Goal: Task Accomplishment & Management: Use online tool/utility

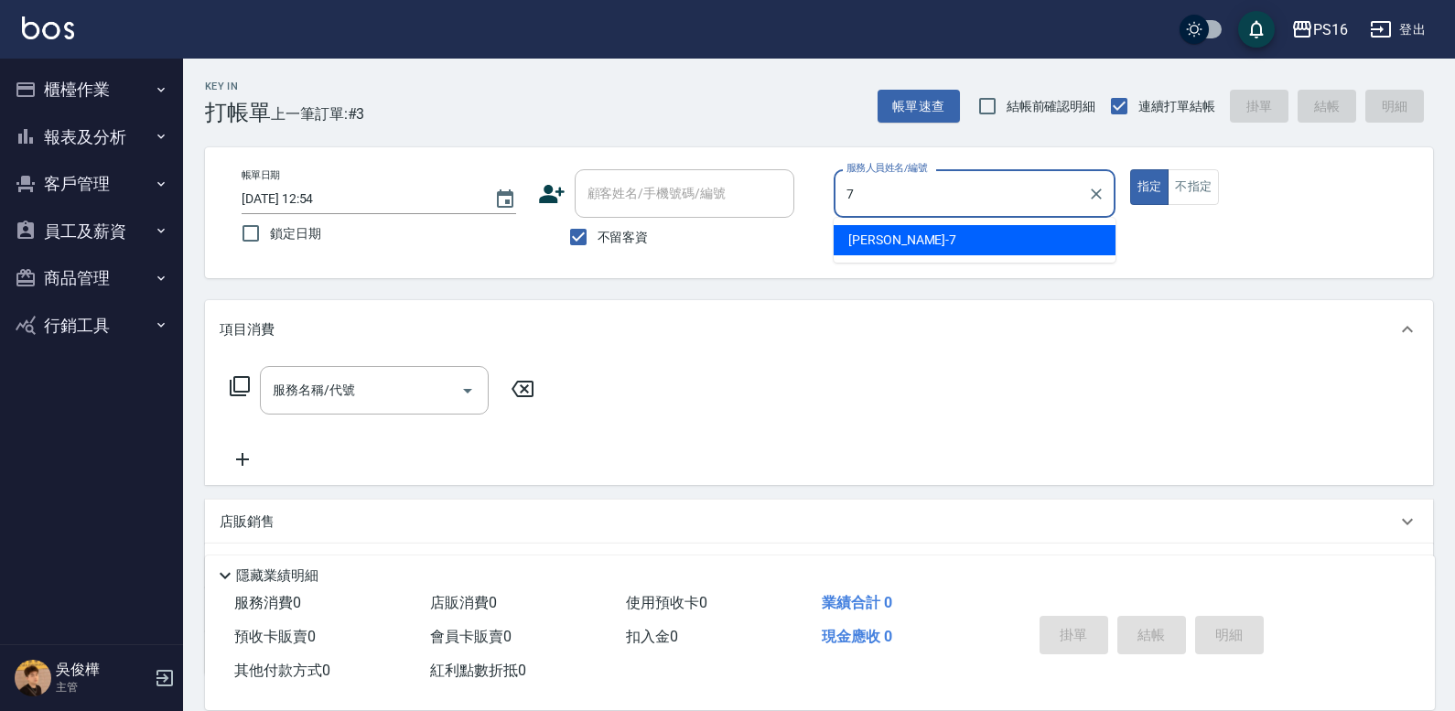
type input "[PERSON_NAME]-7"
type button "true"
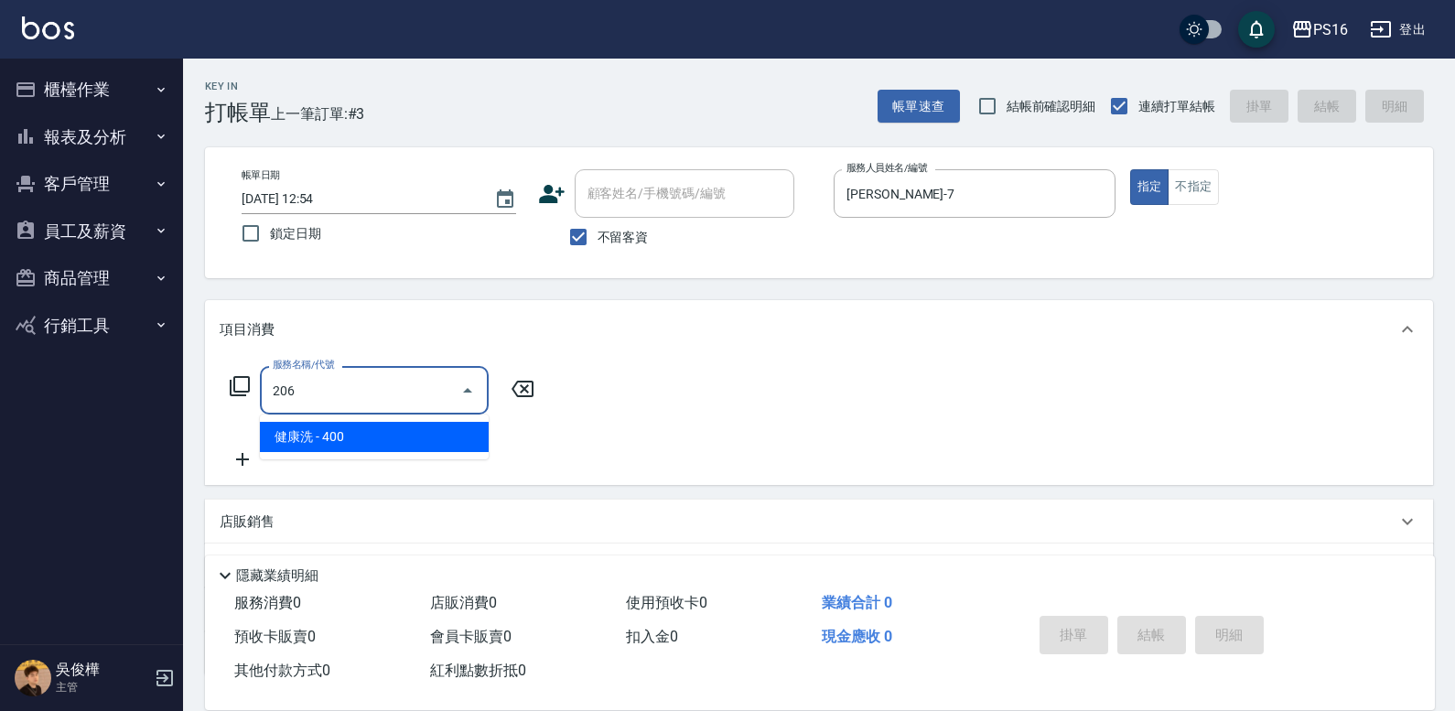
type input "健康洗(206)"
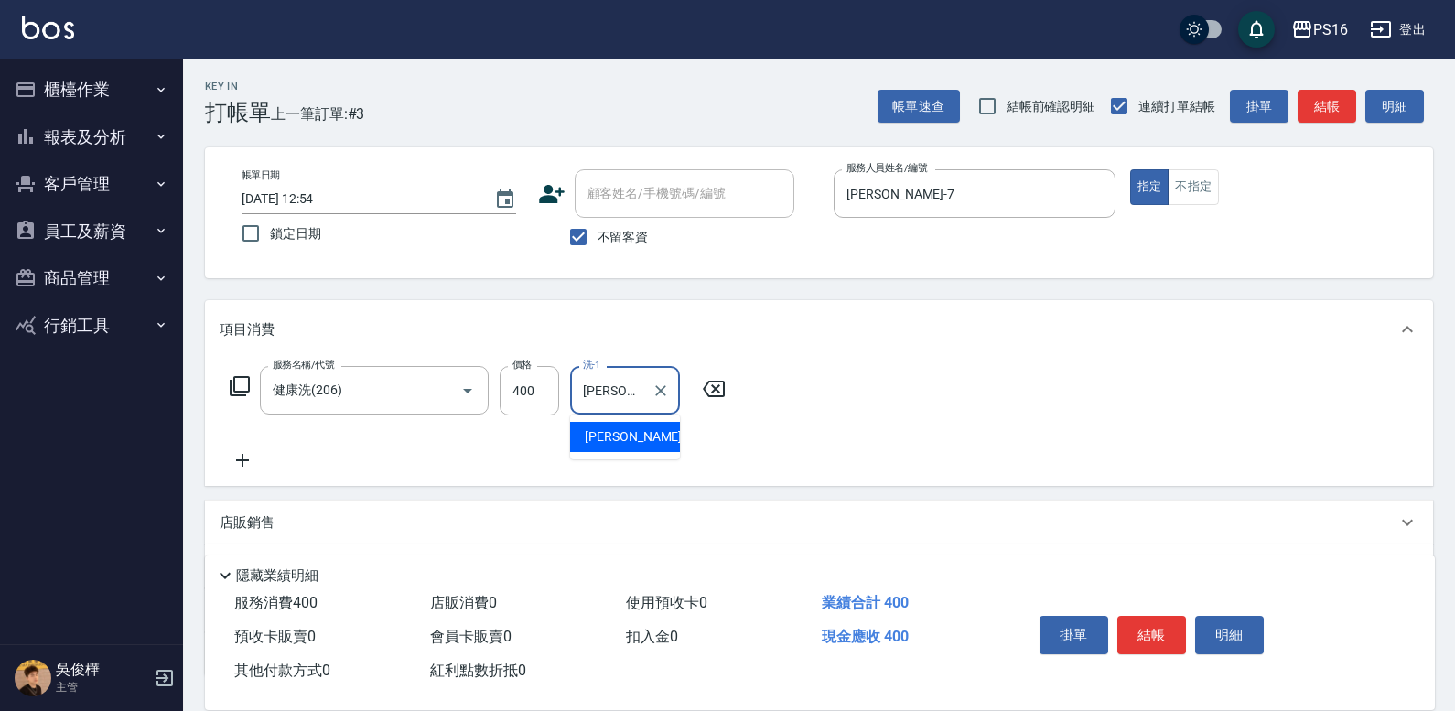
type input "[PERSON_NAME]-20"
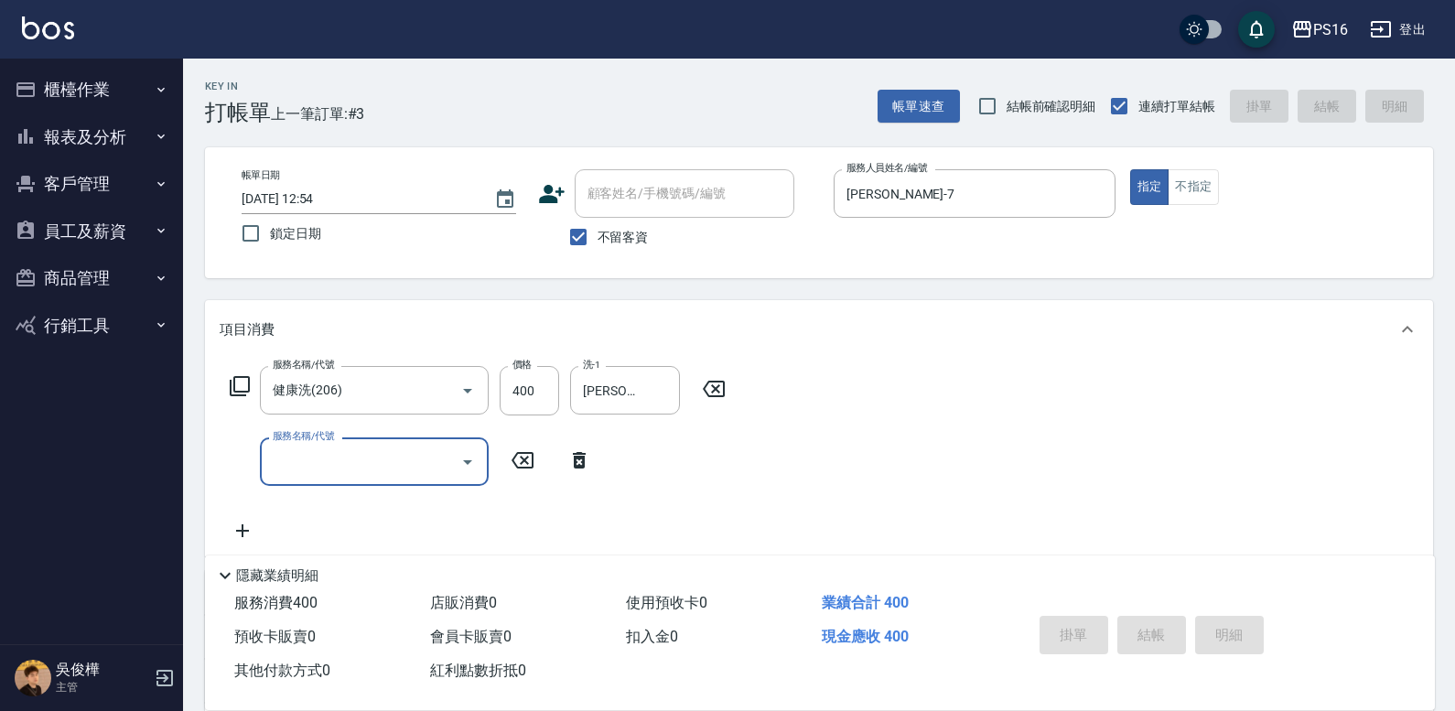
type input "[DATE] 14:00"
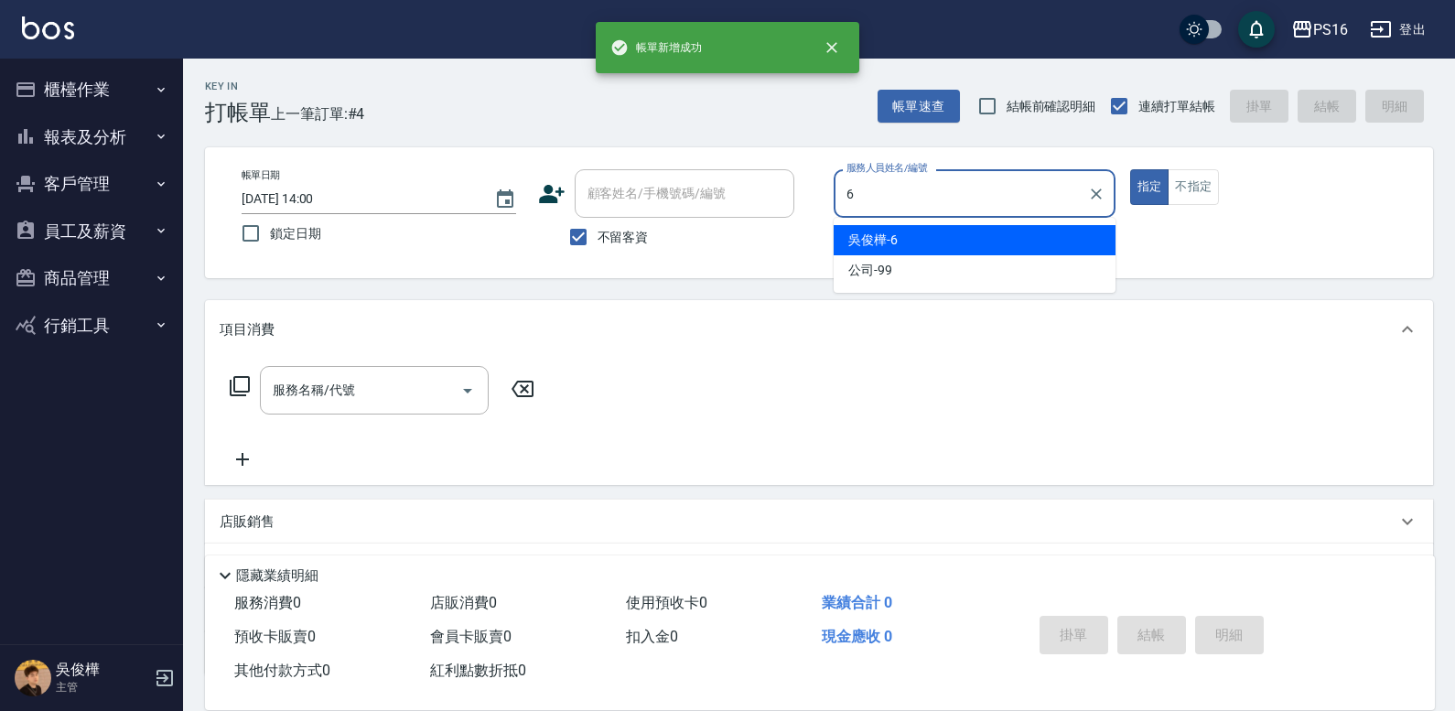
type input "[PERSON_NAME]-6"
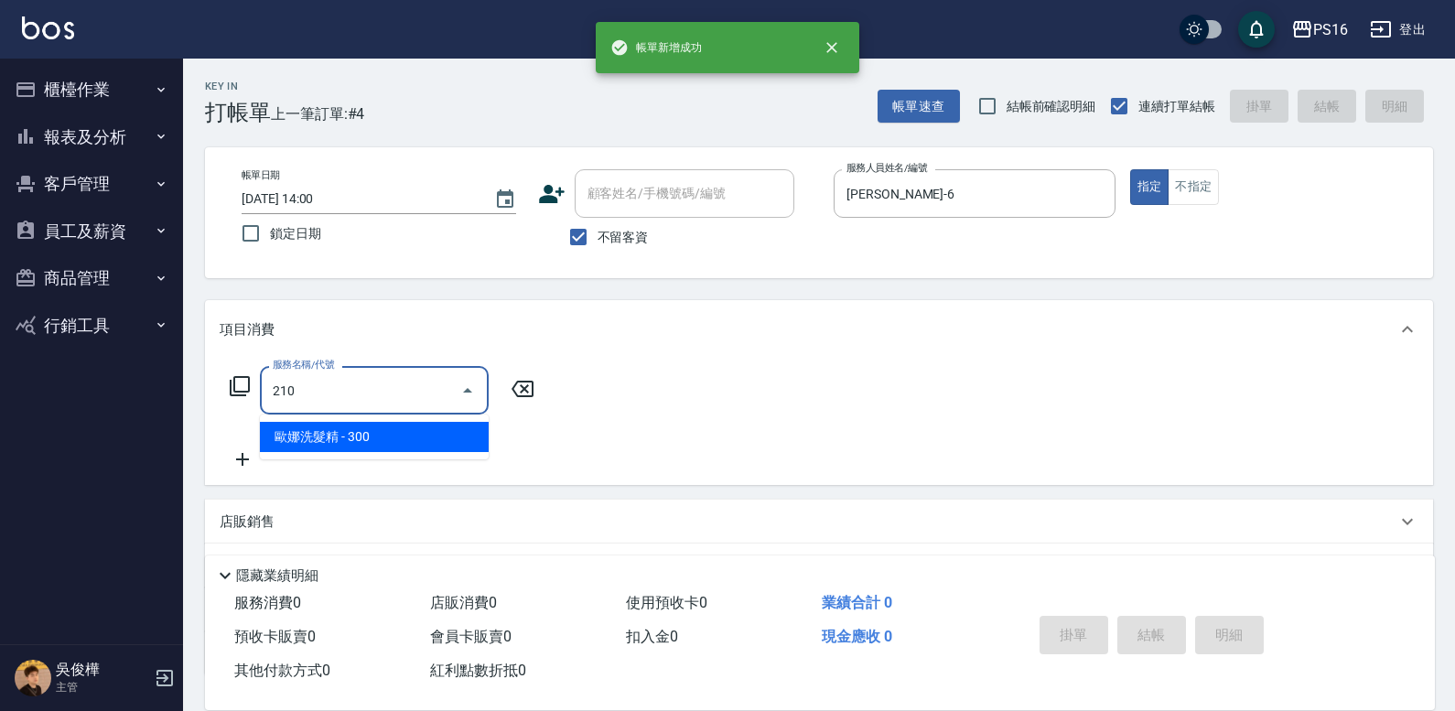
type input "歐娜洗髮精(210)"
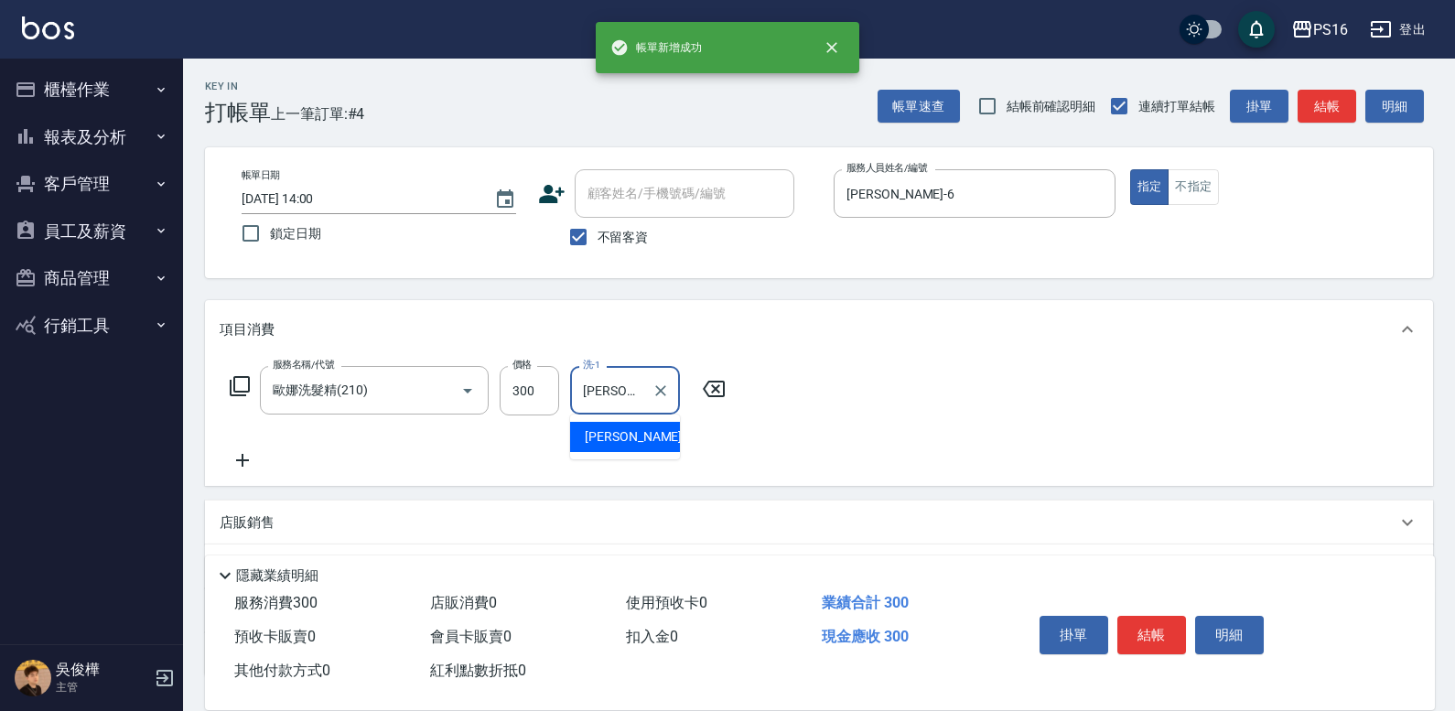
type input "[PERSON_NAME]-28"
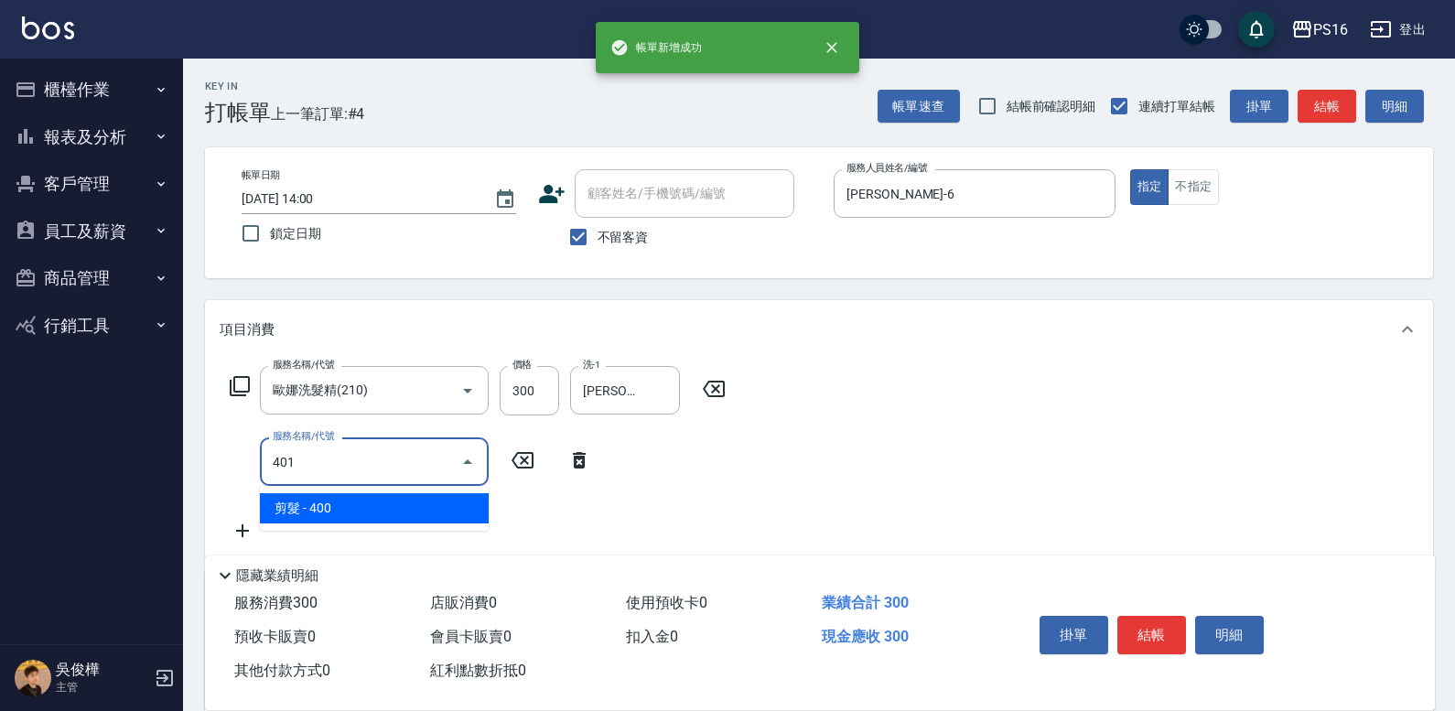
type input "剪髮(401)"
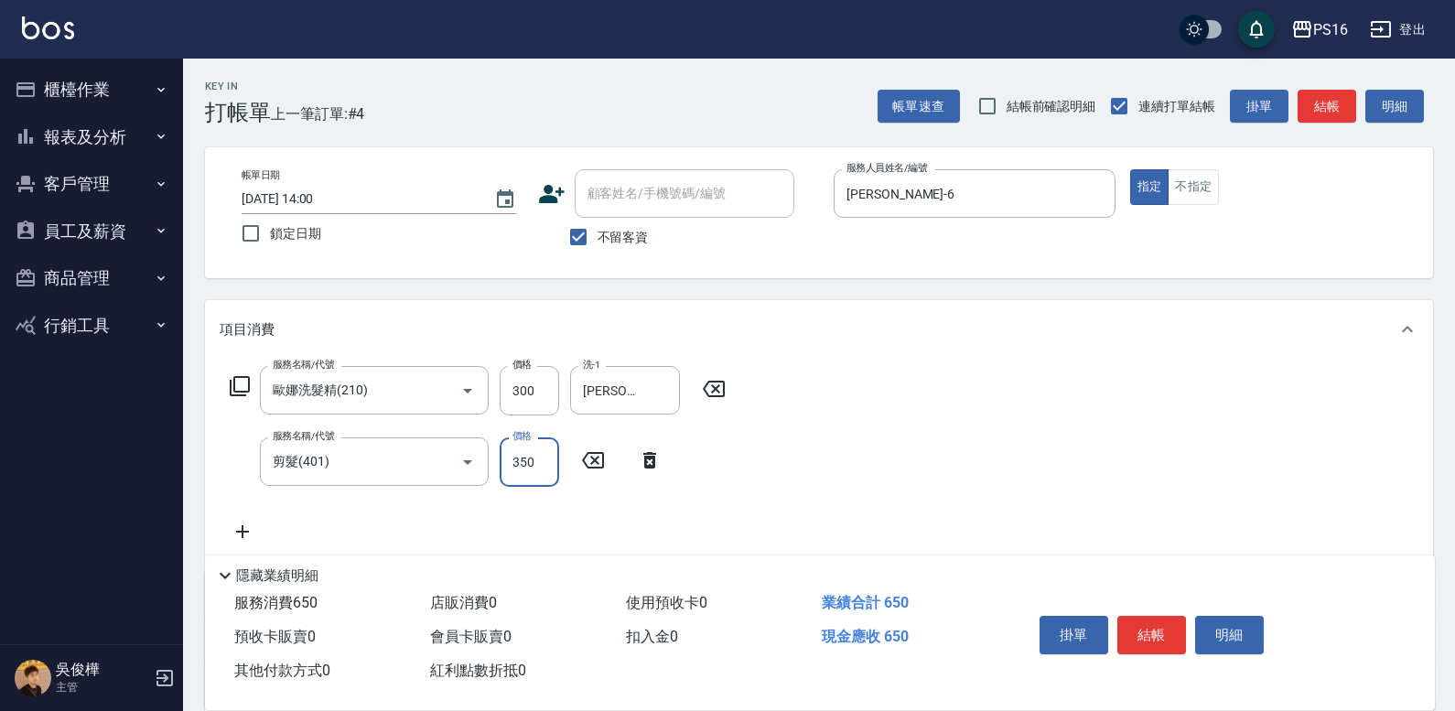
type input "350"
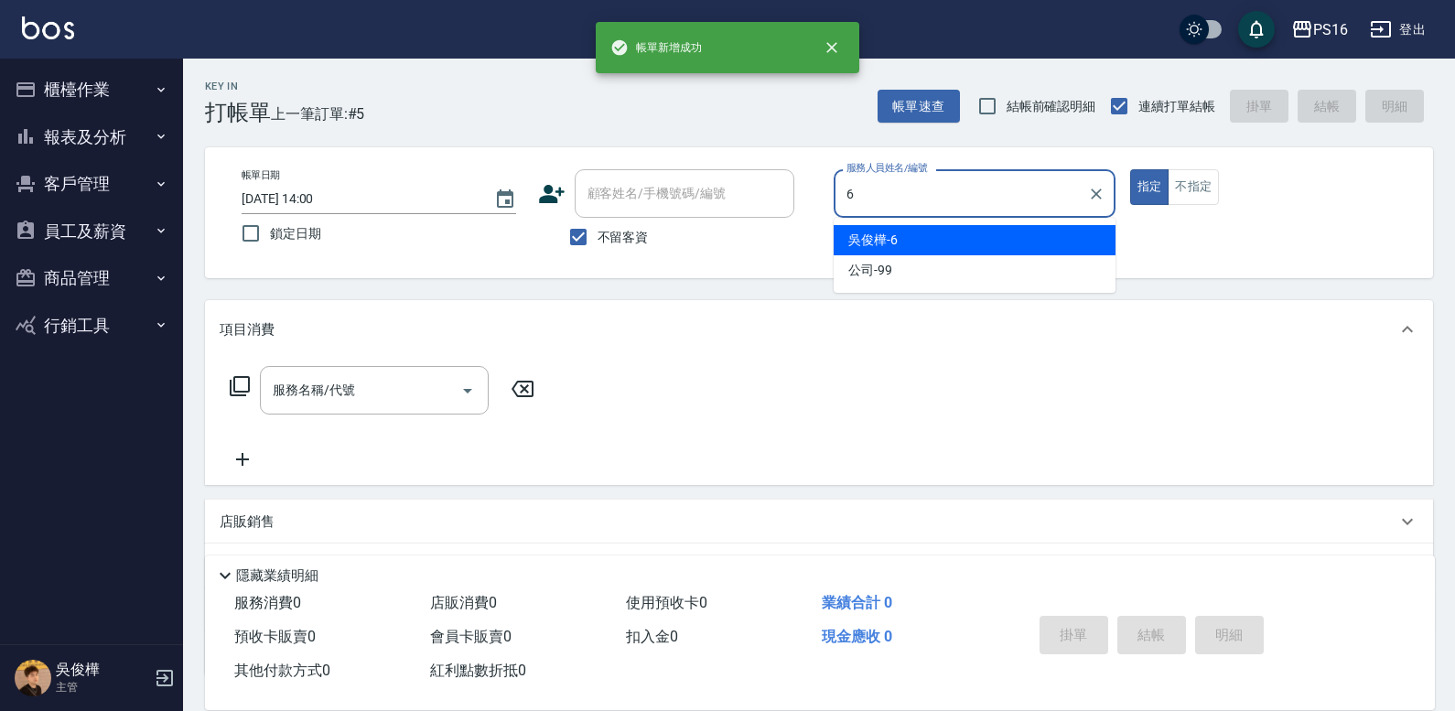
type input "[PERSON_NAME]-6"
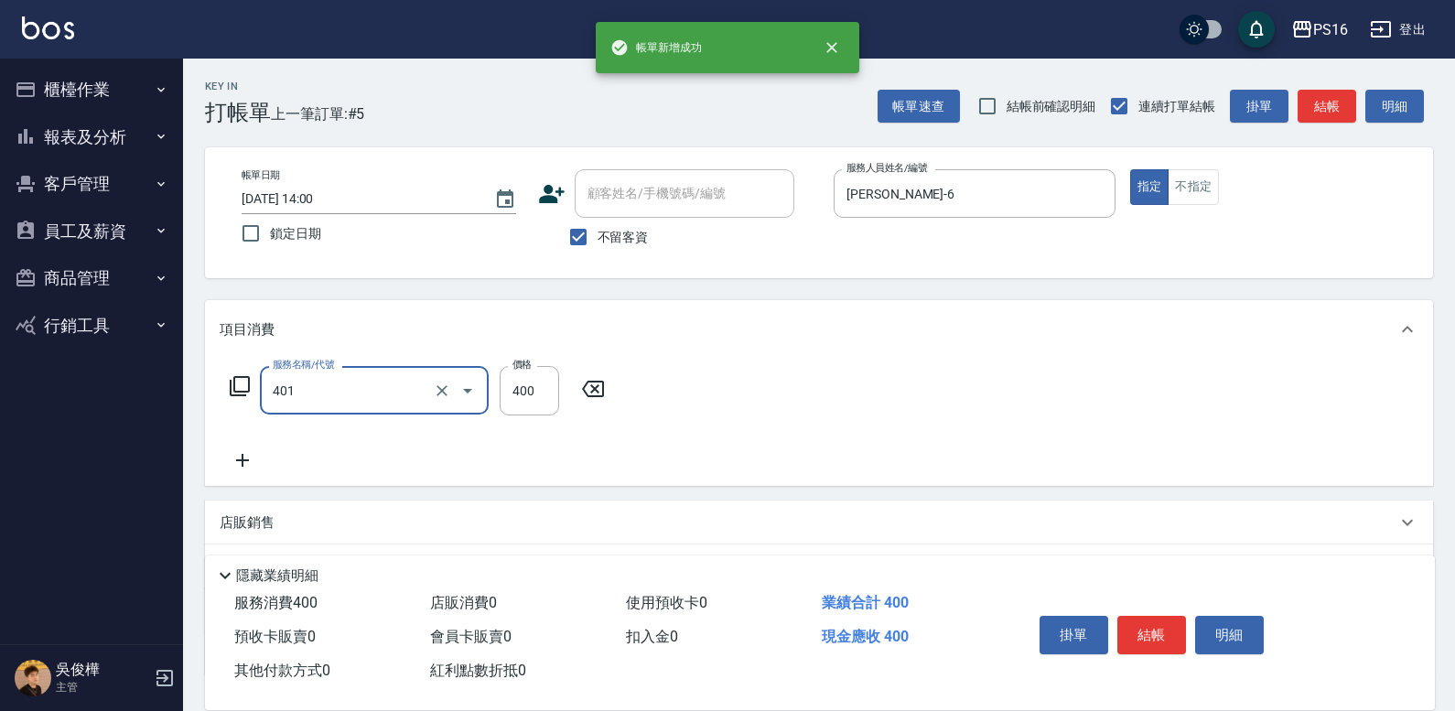
type input "剪髮(401)"
type input "100"
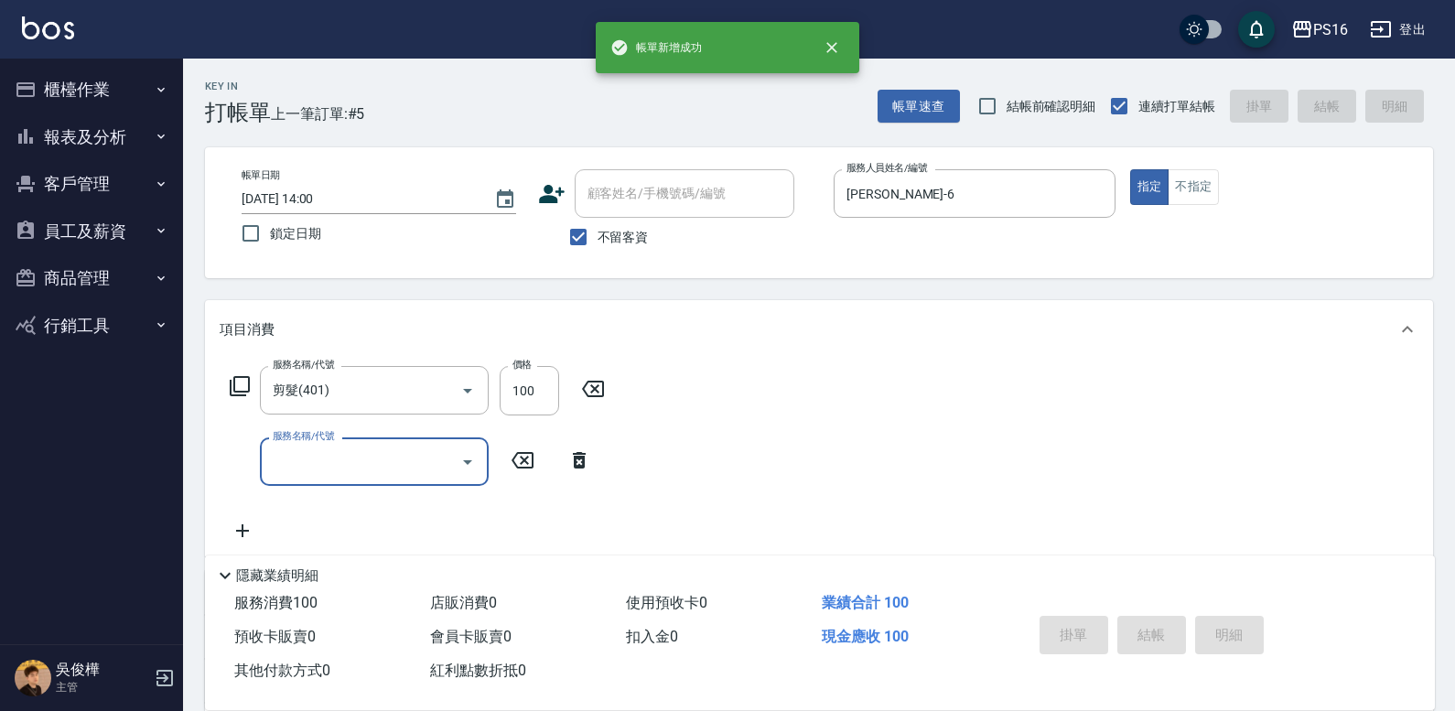
type input "[DATE] 14:01"
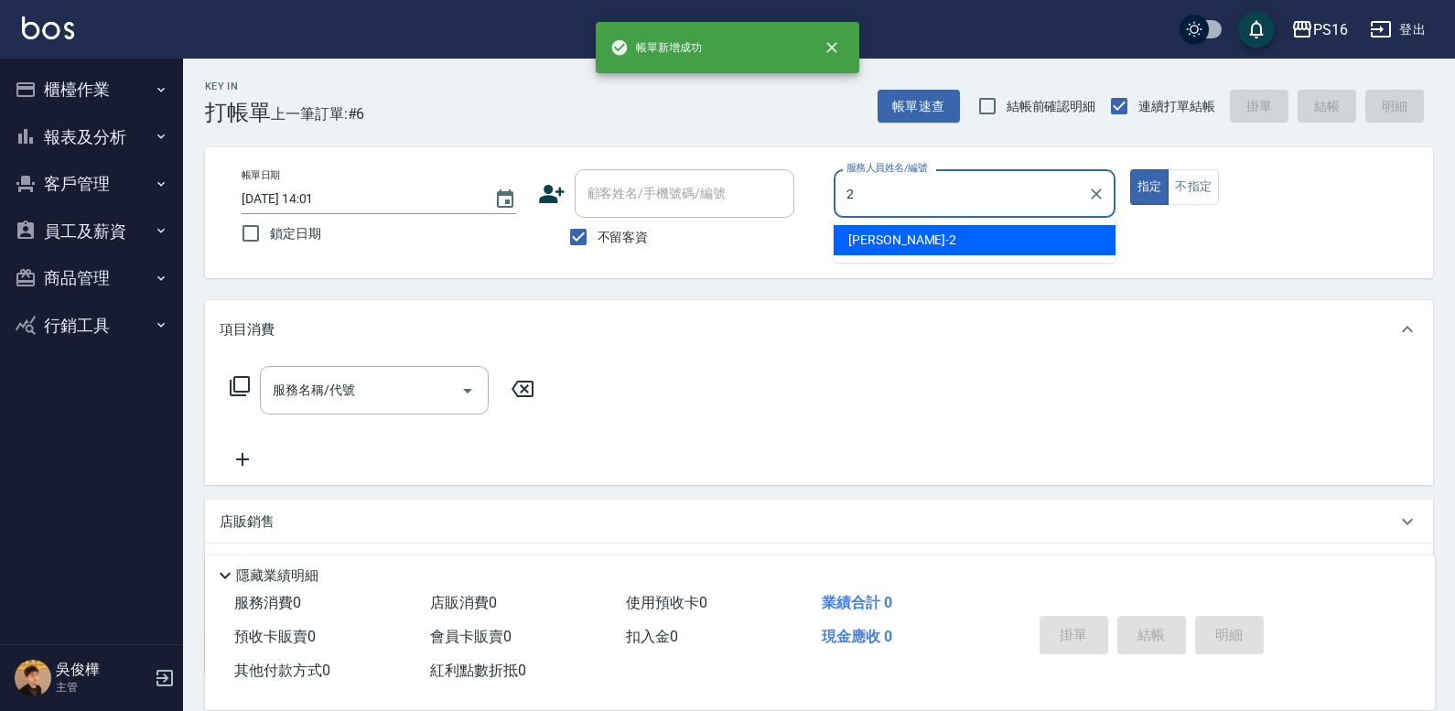
type input "[PERSON_NAME]-2"
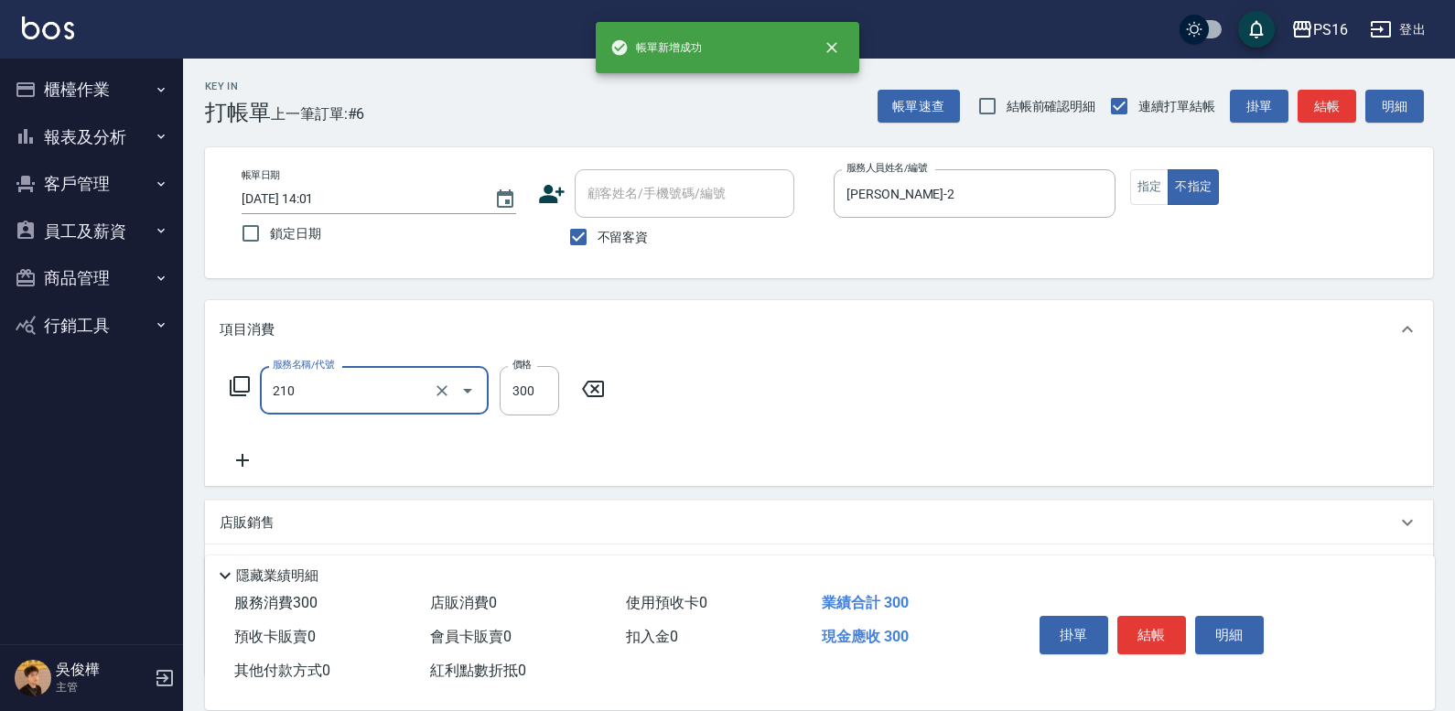
type input "歐娜洗髮精(210)"
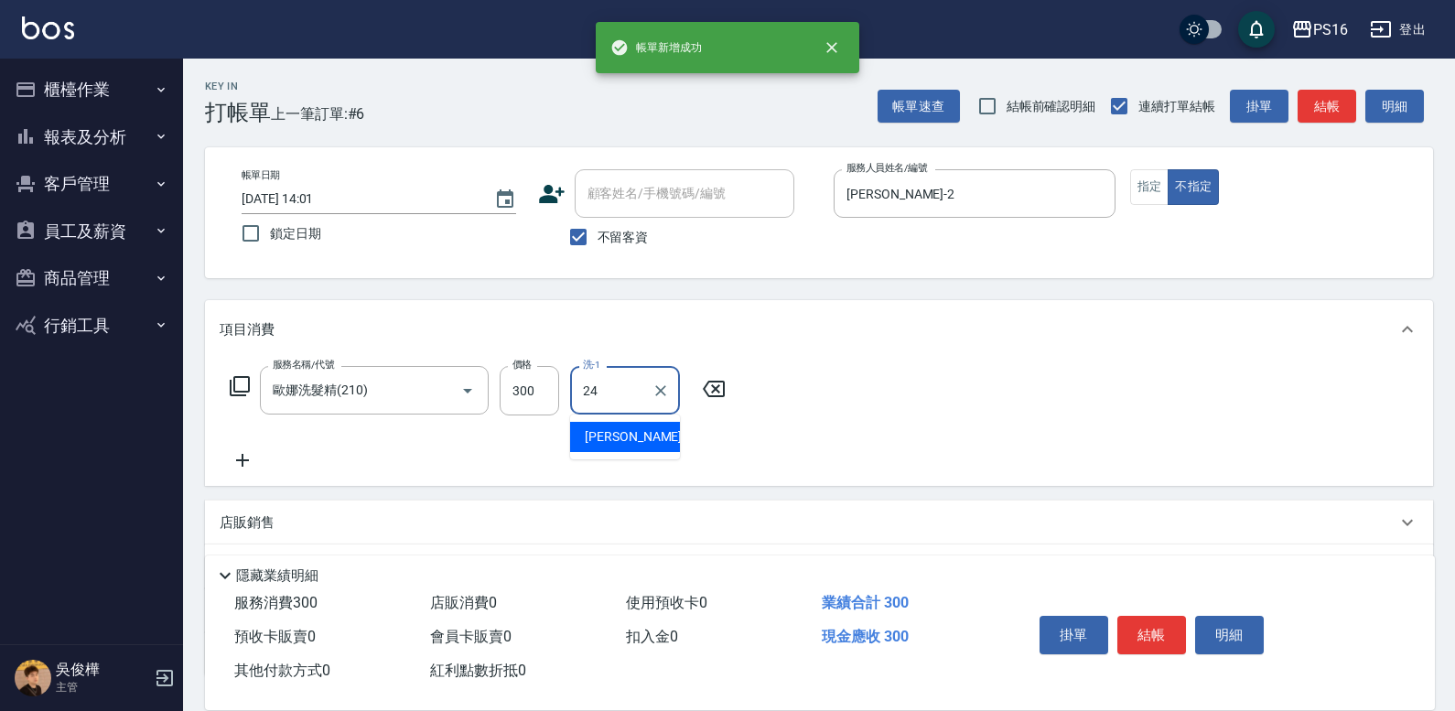
type input "[PERSON_NAME]-24"
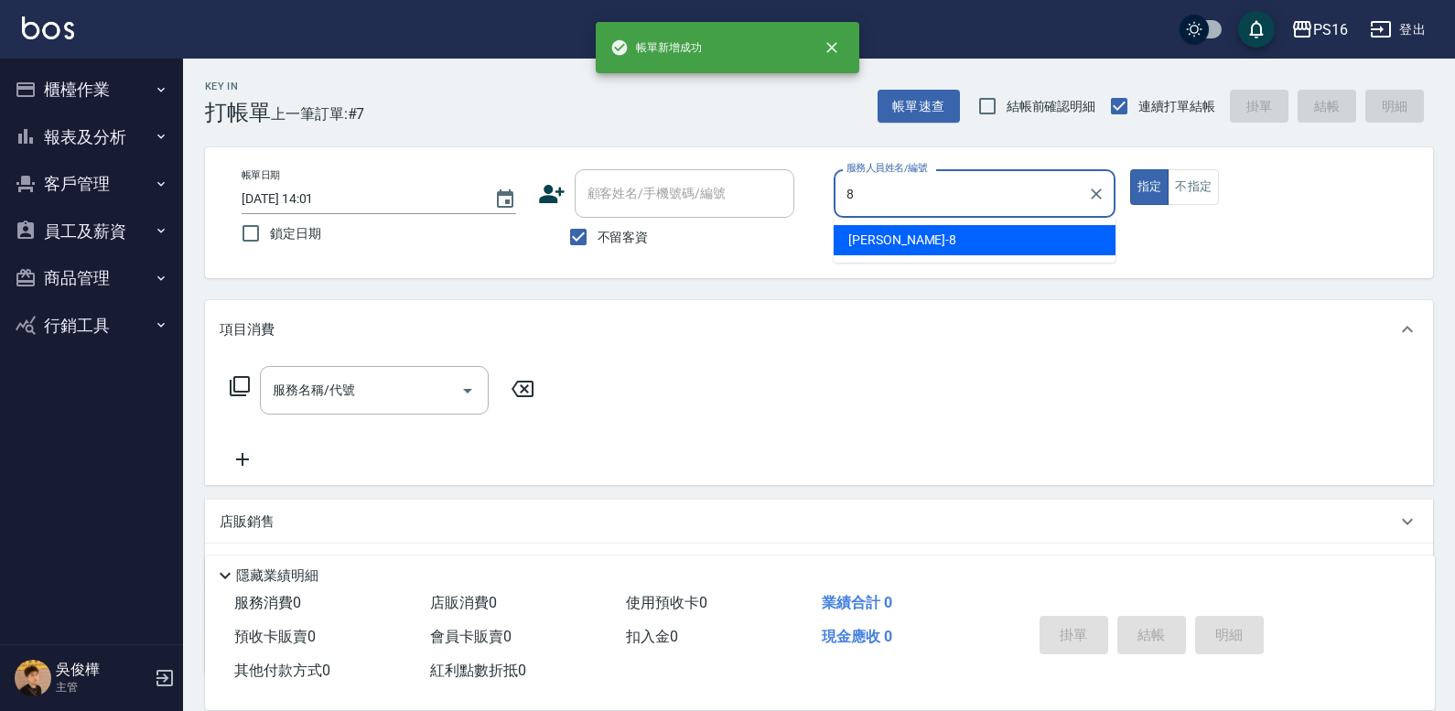
type input "[PERSON_NAME]-8"
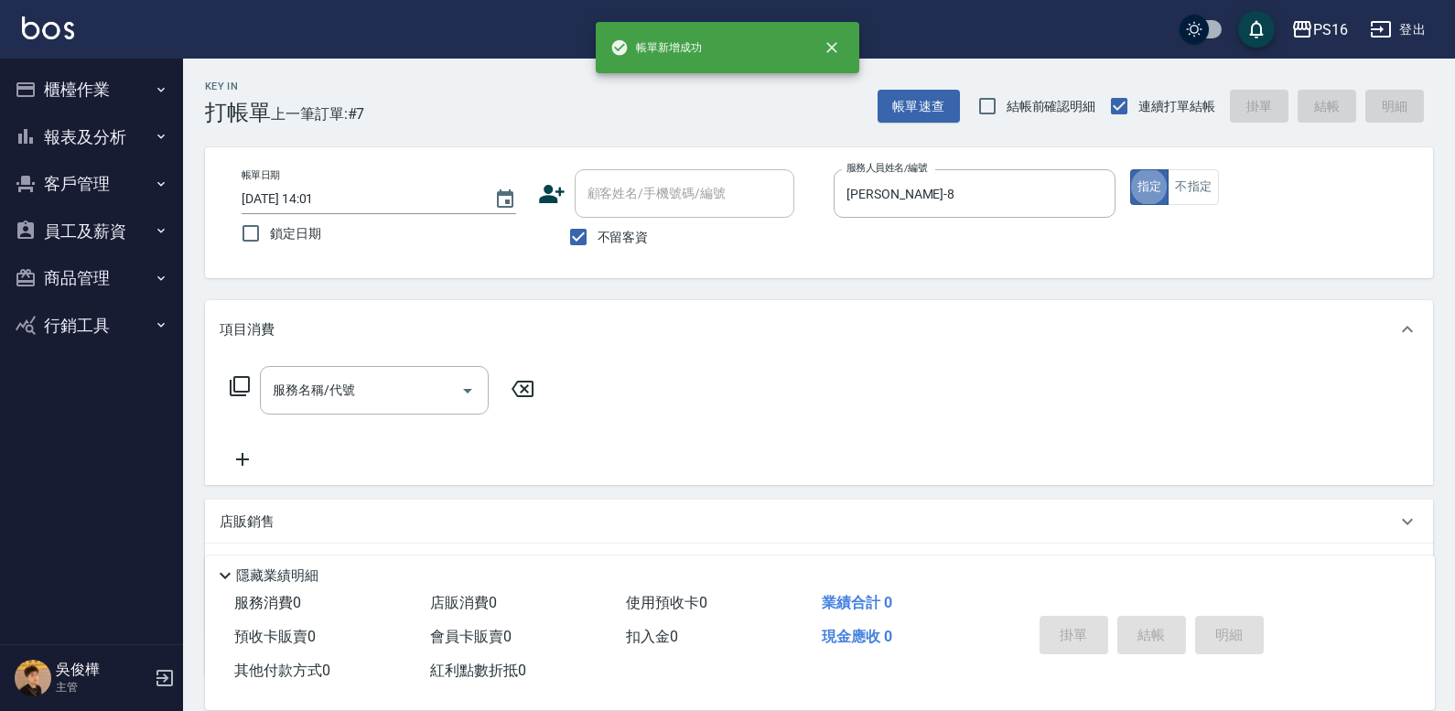
type button "false"
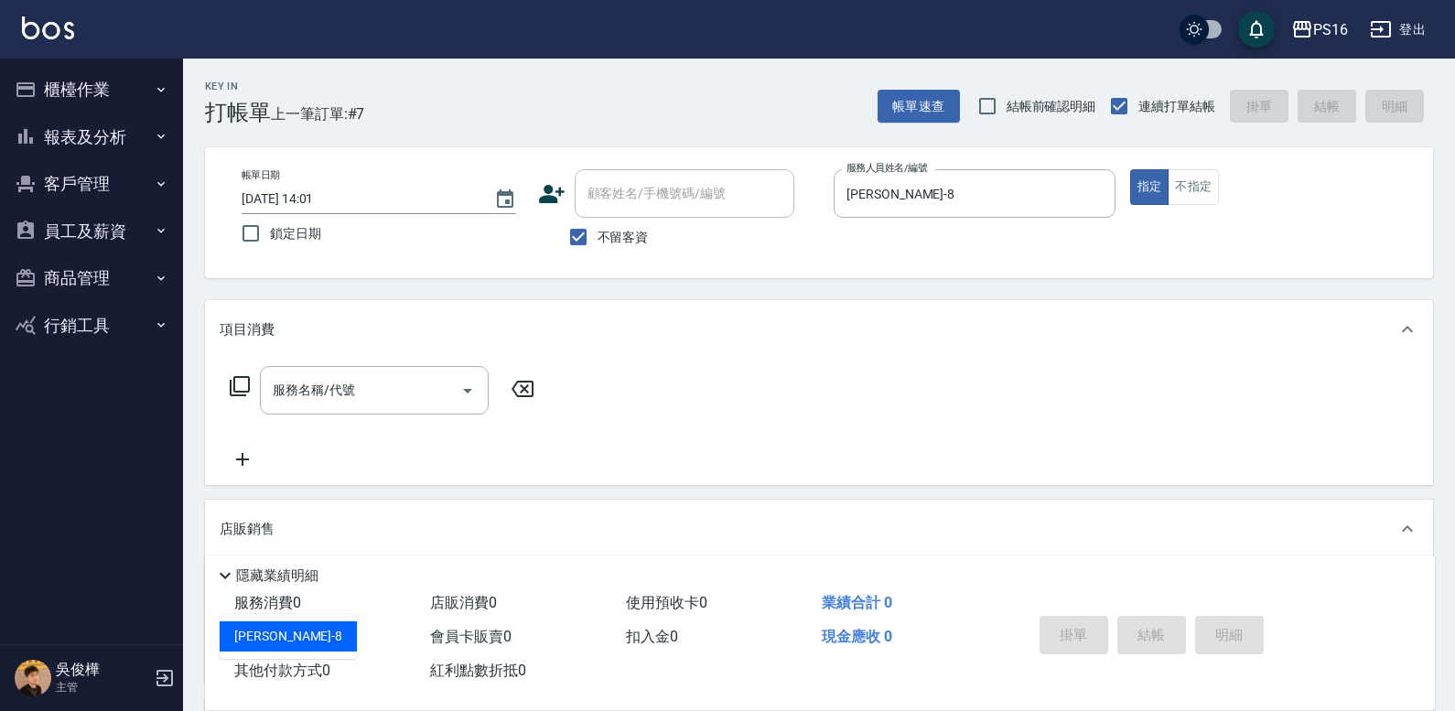
type input "[PERSON_NAME]-8"
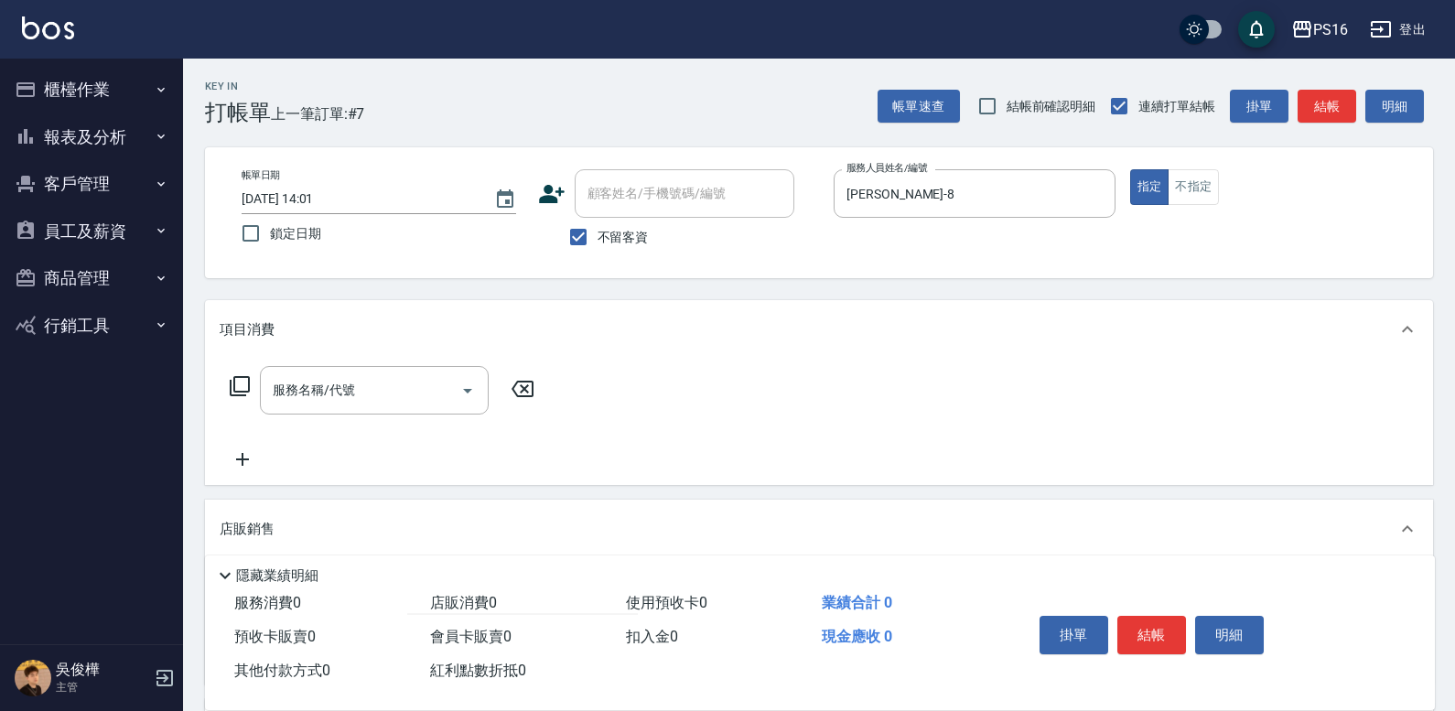
type input "輝"
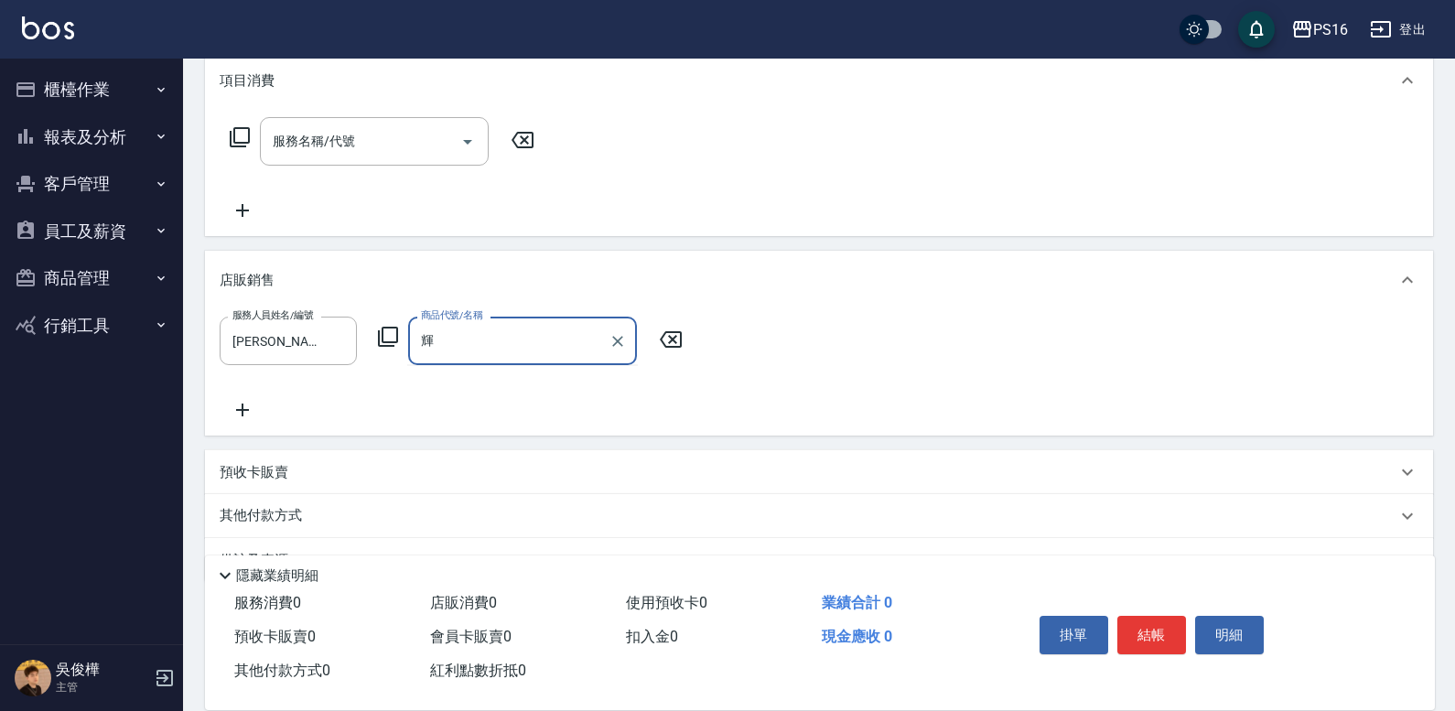
scroll to position [296, 0]
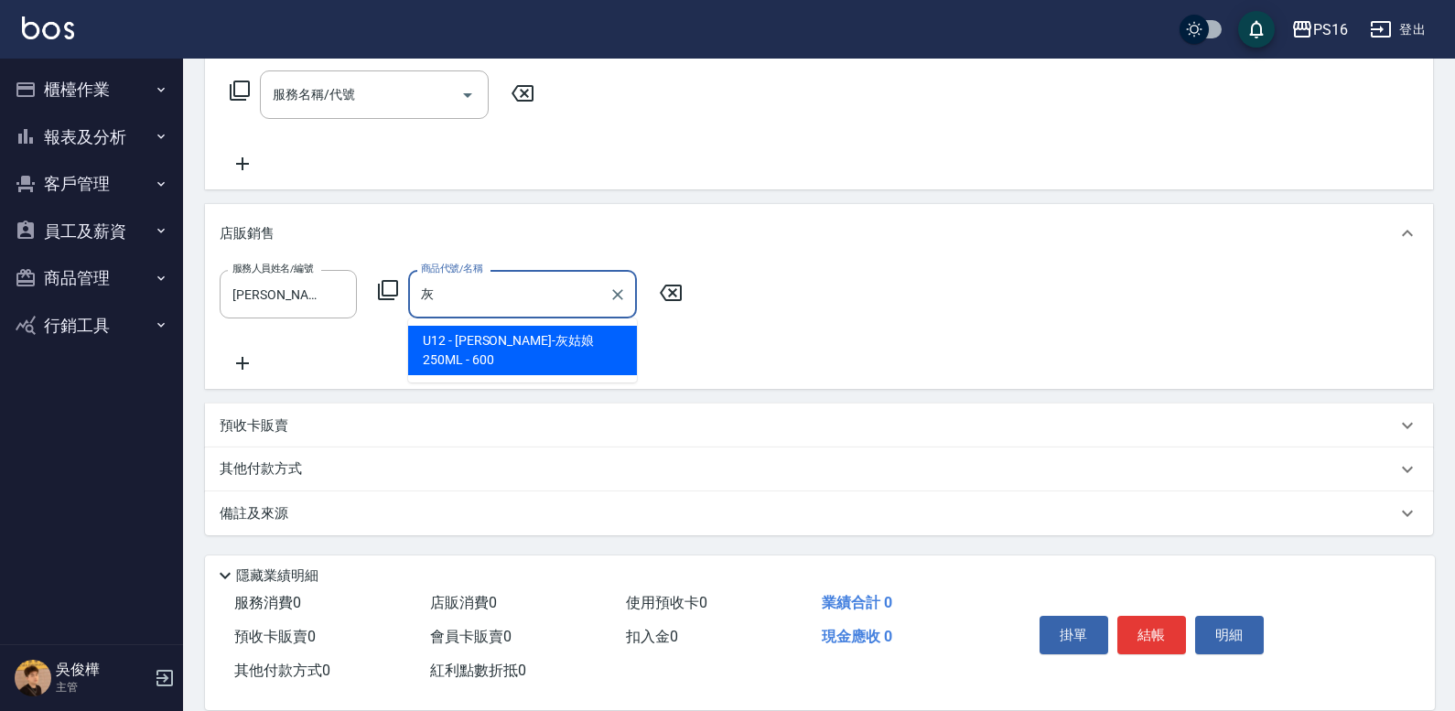
type input "[PERSON_NAME]-灰姑娘250ML"
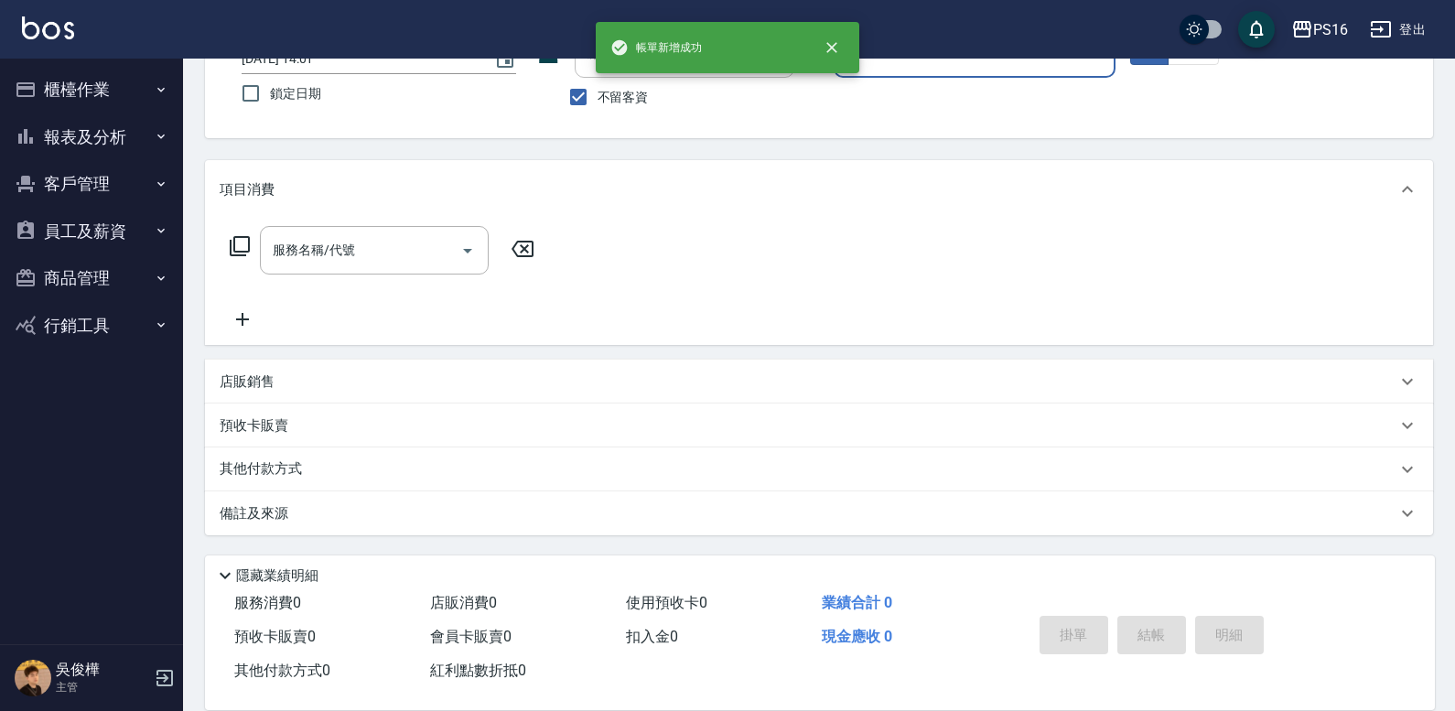
scroll to position [0, 0]
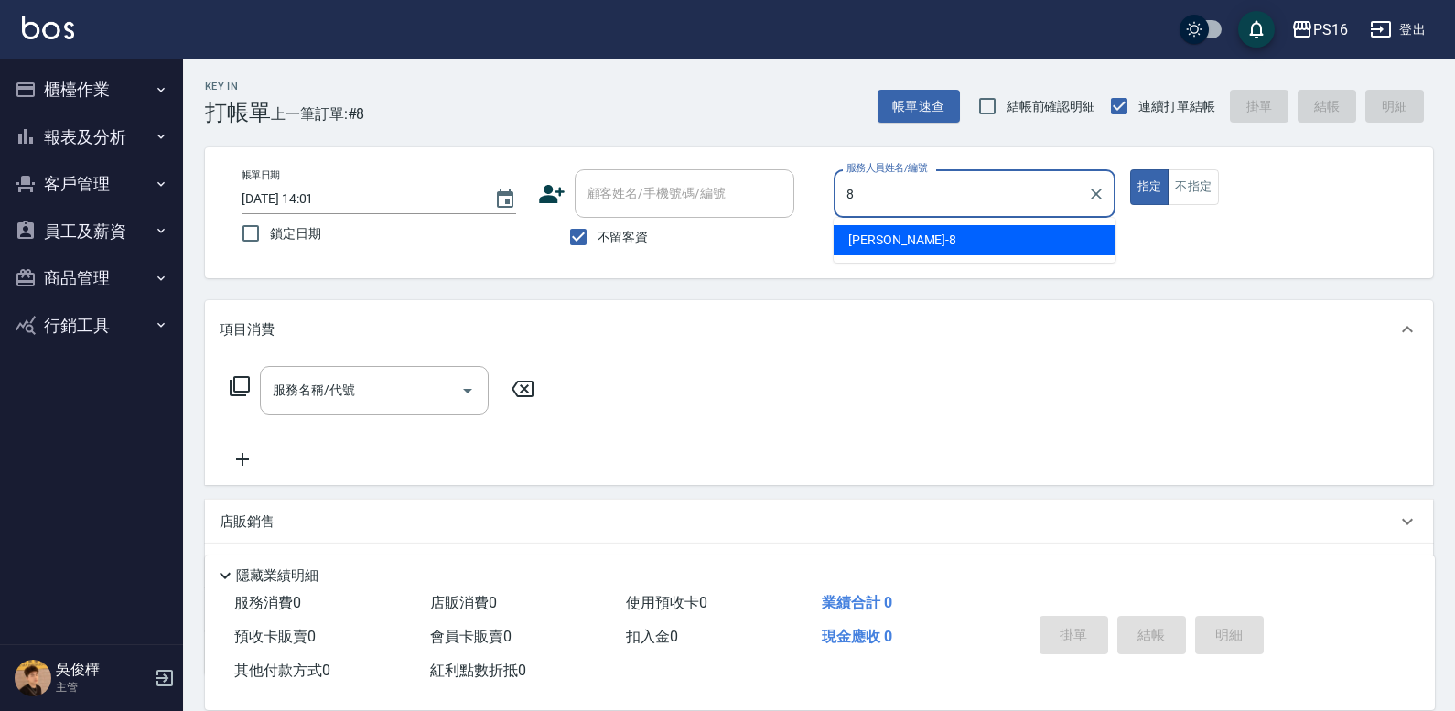
type input "[PERSON_NAME]-8"
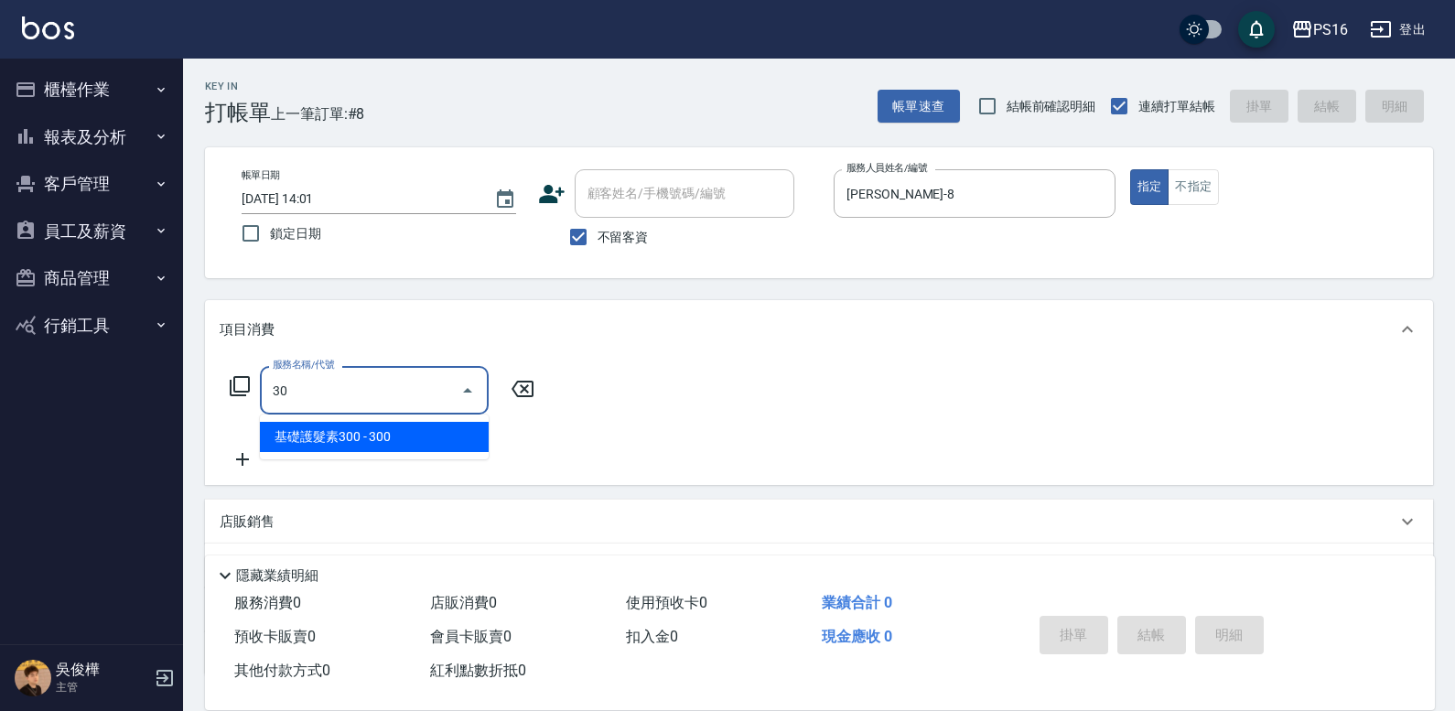
type input "3"
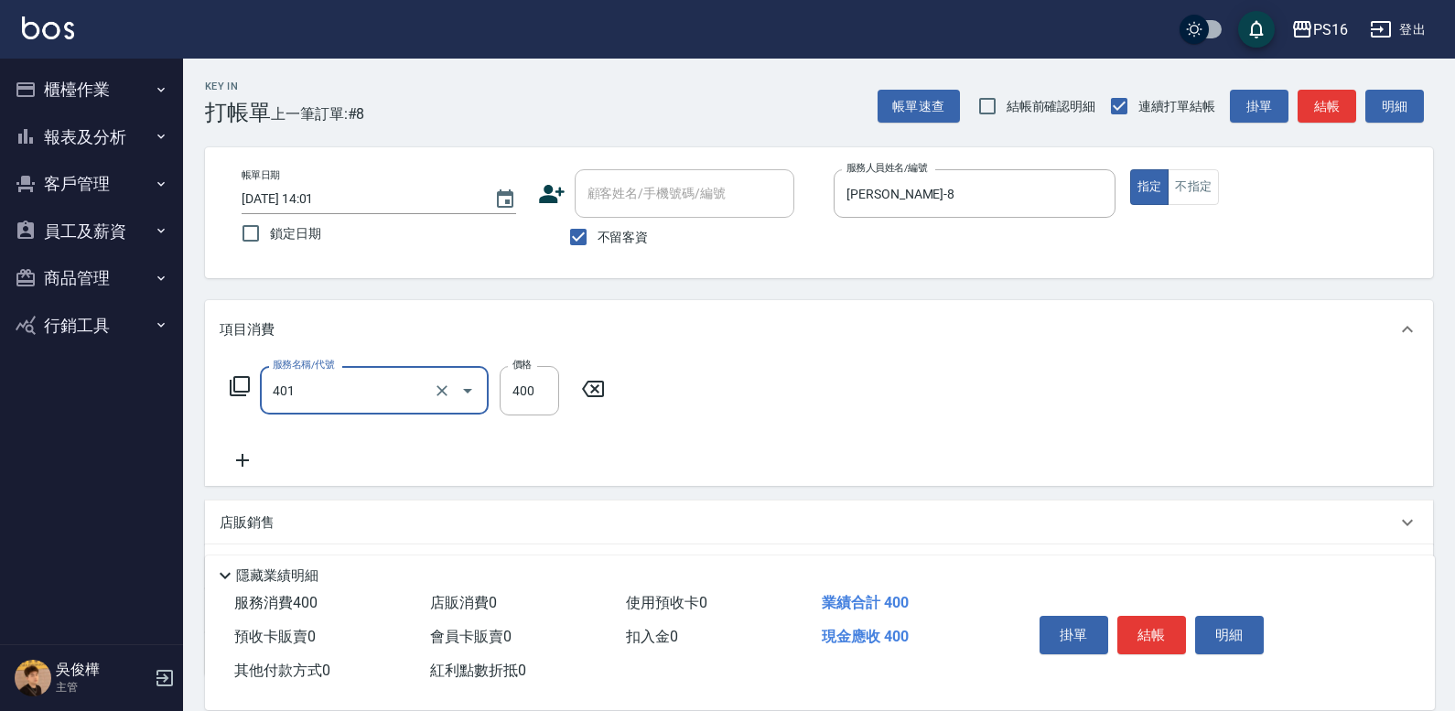
type input "剪髮(401)"
type input "300"
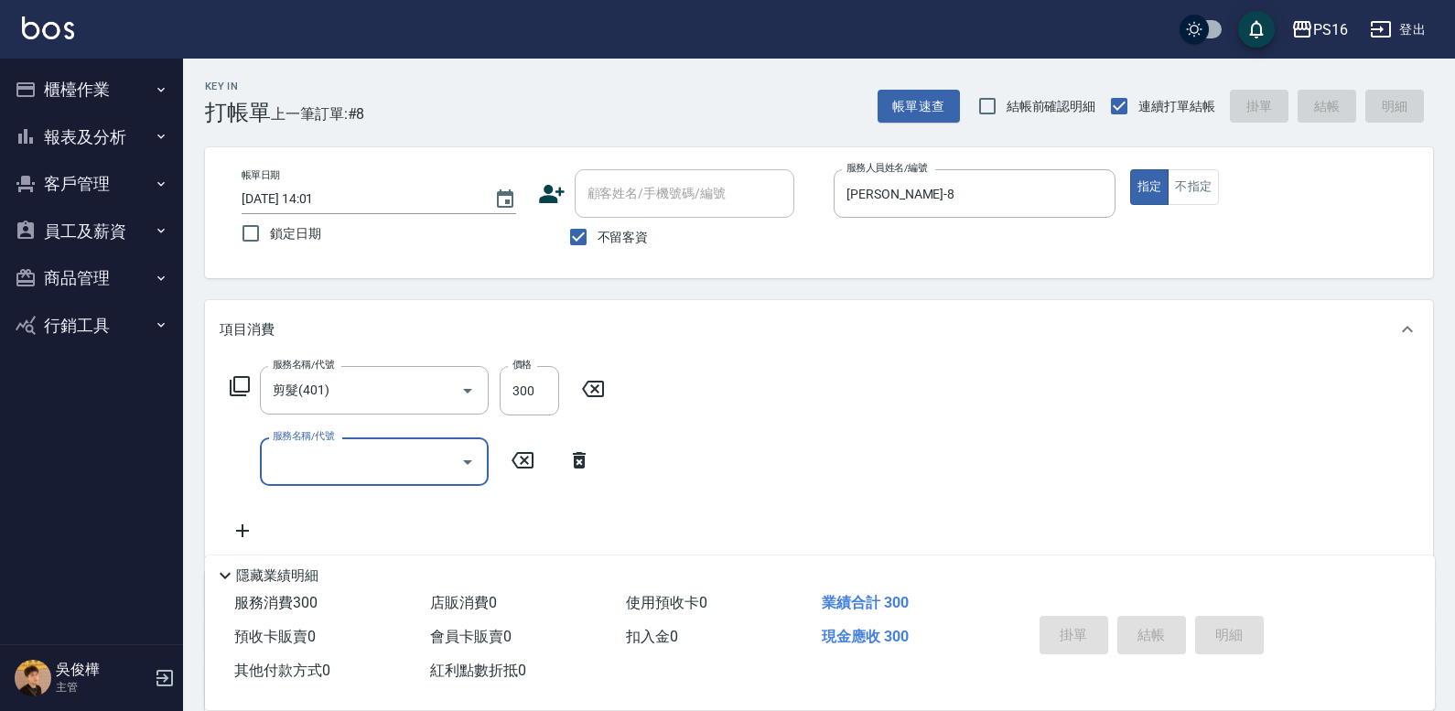
type input "[DATE] 14:20"
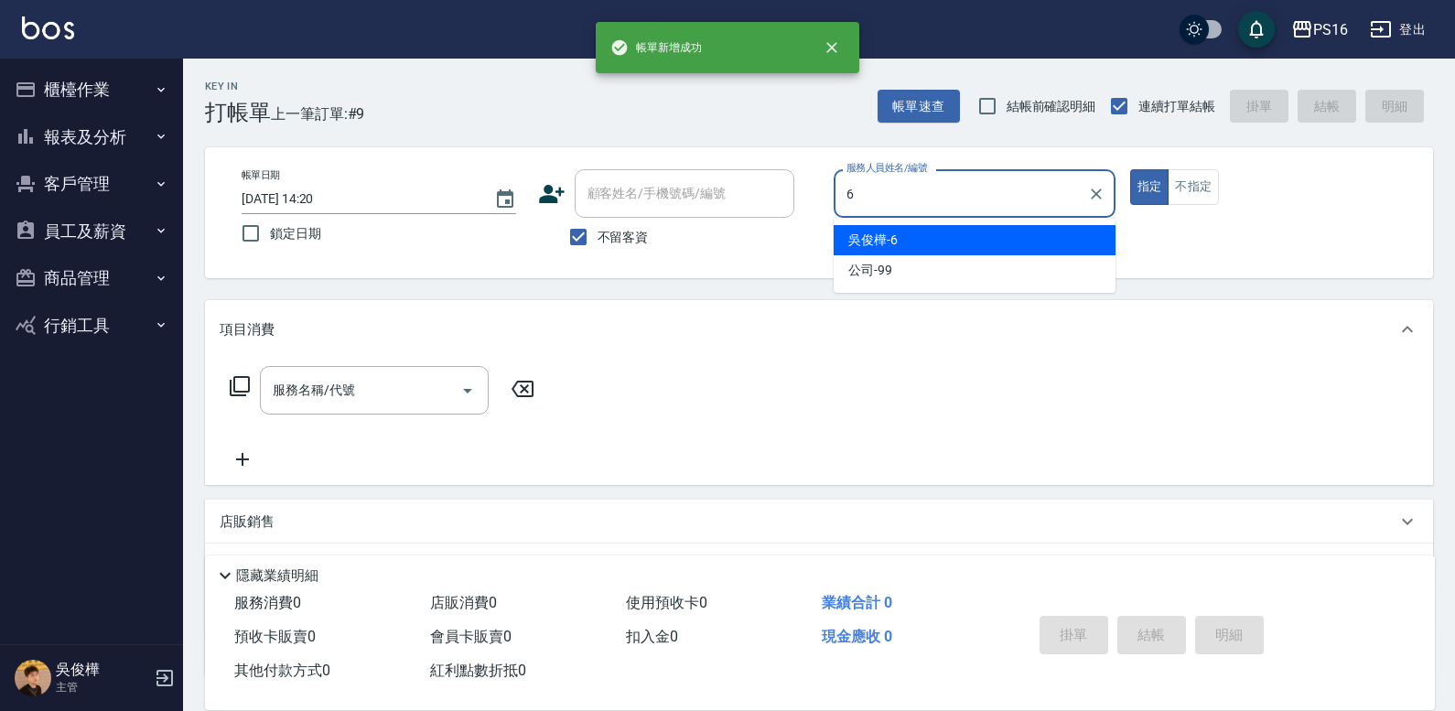
type input "[PERSON_NAME]-6"
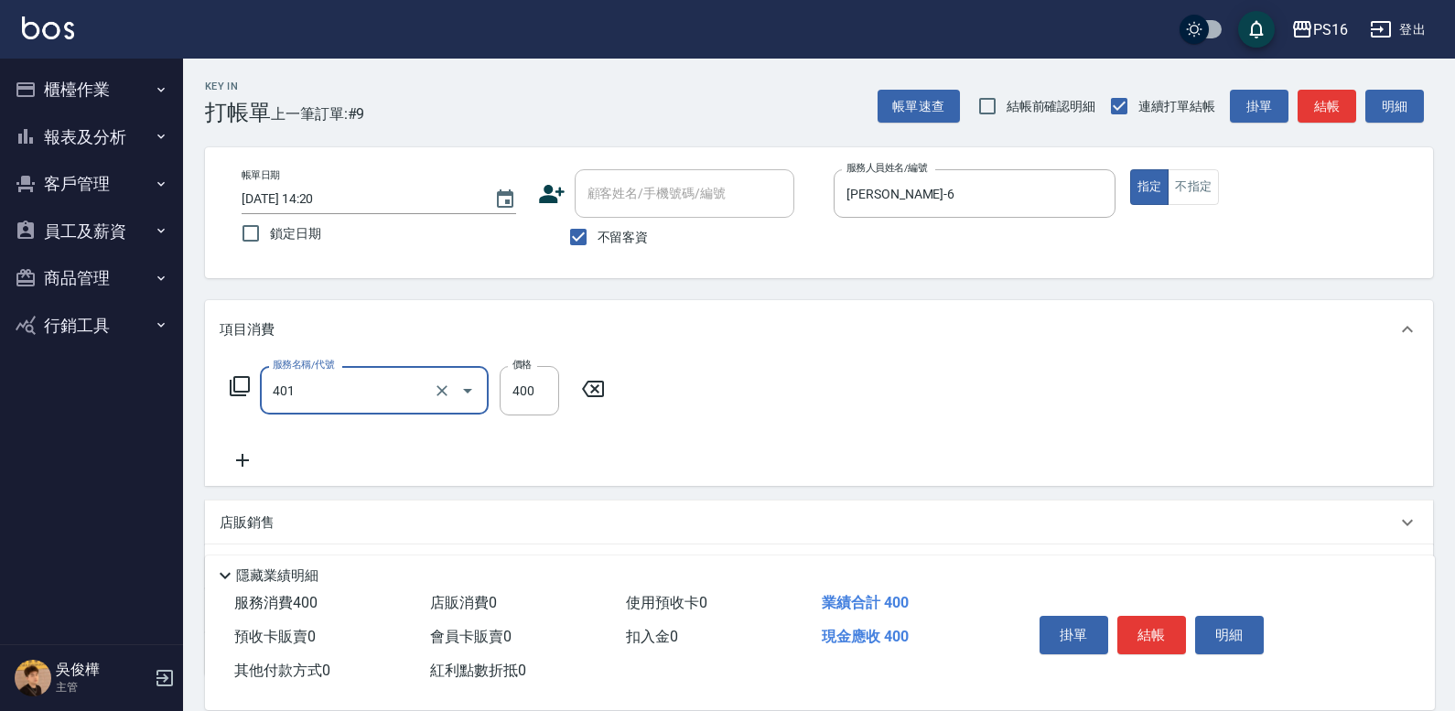
type input "剪髮(401)"
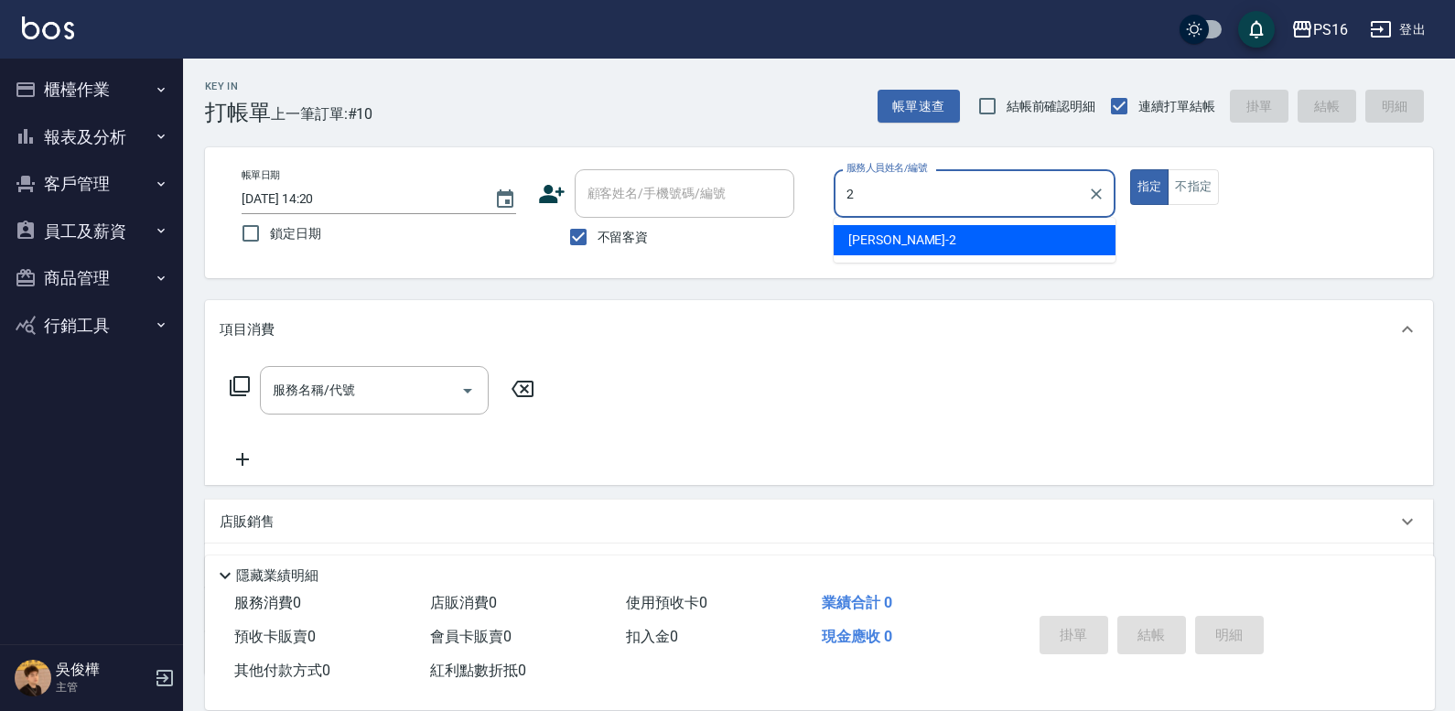
type input "[PERSON_NAME]-2"
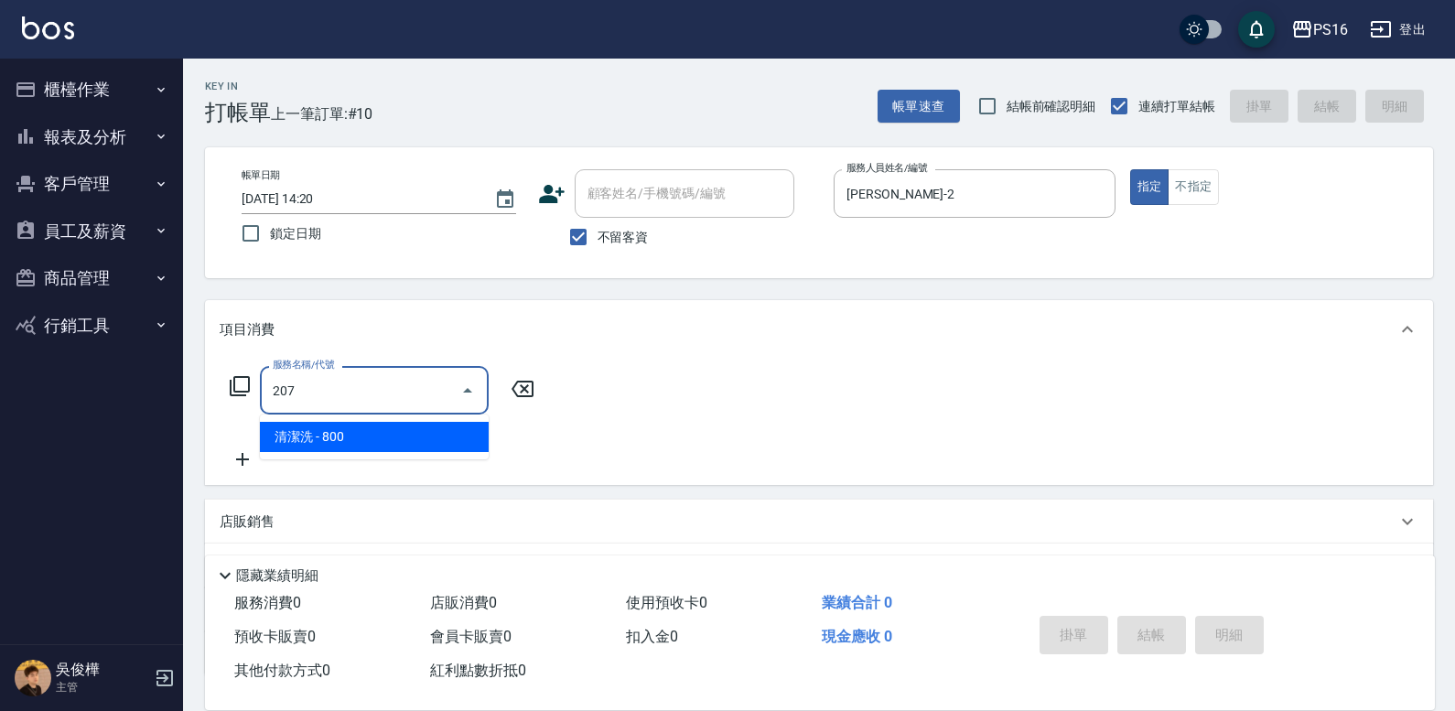
type input "清潔洗(207)"
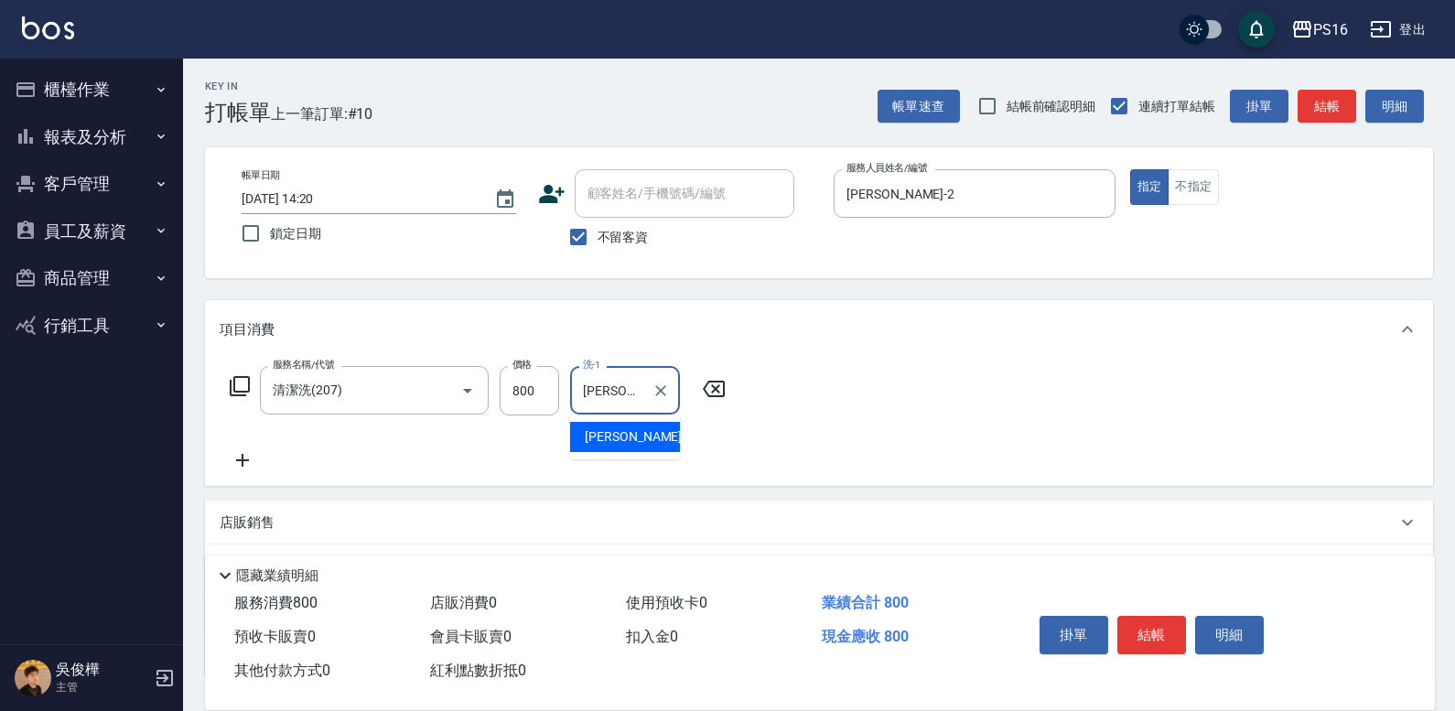
type input "[PERSON_NAME]-20"
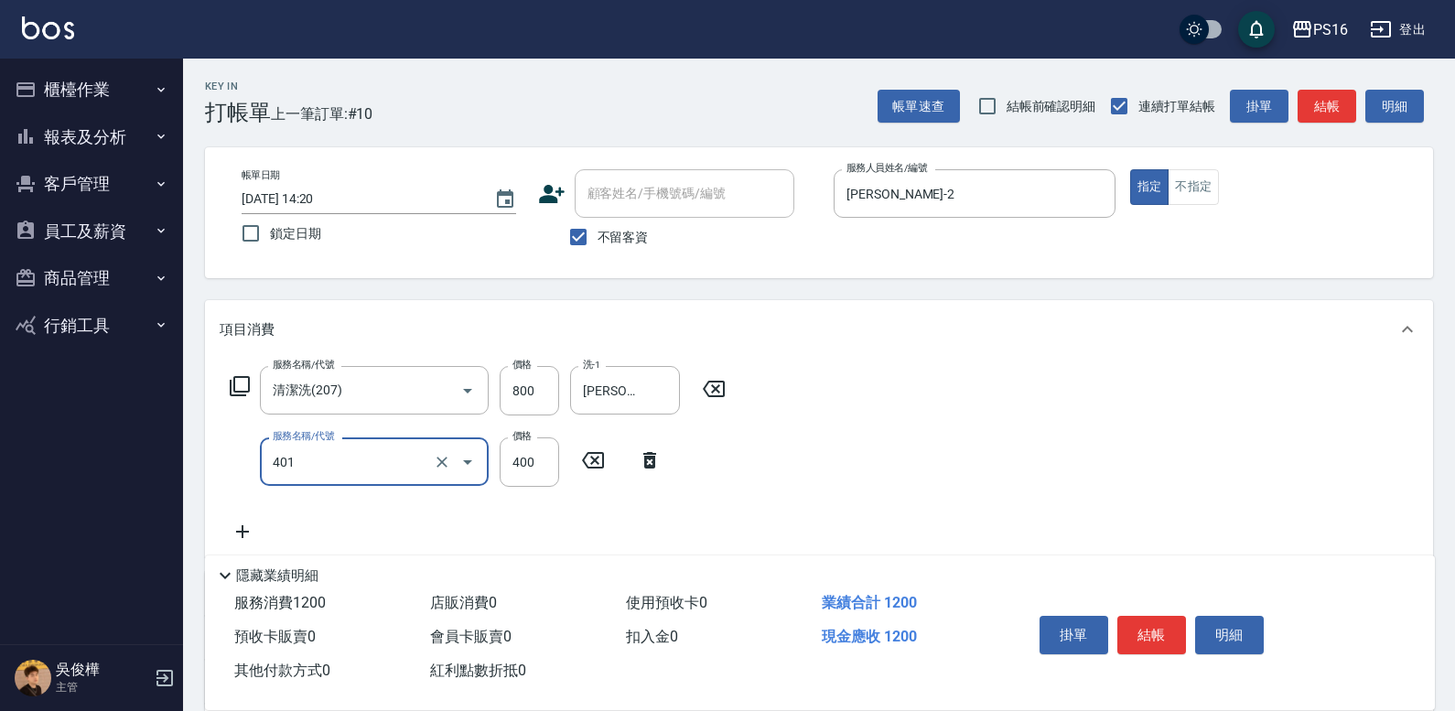
type input "剪髮(401)"
type input "300"
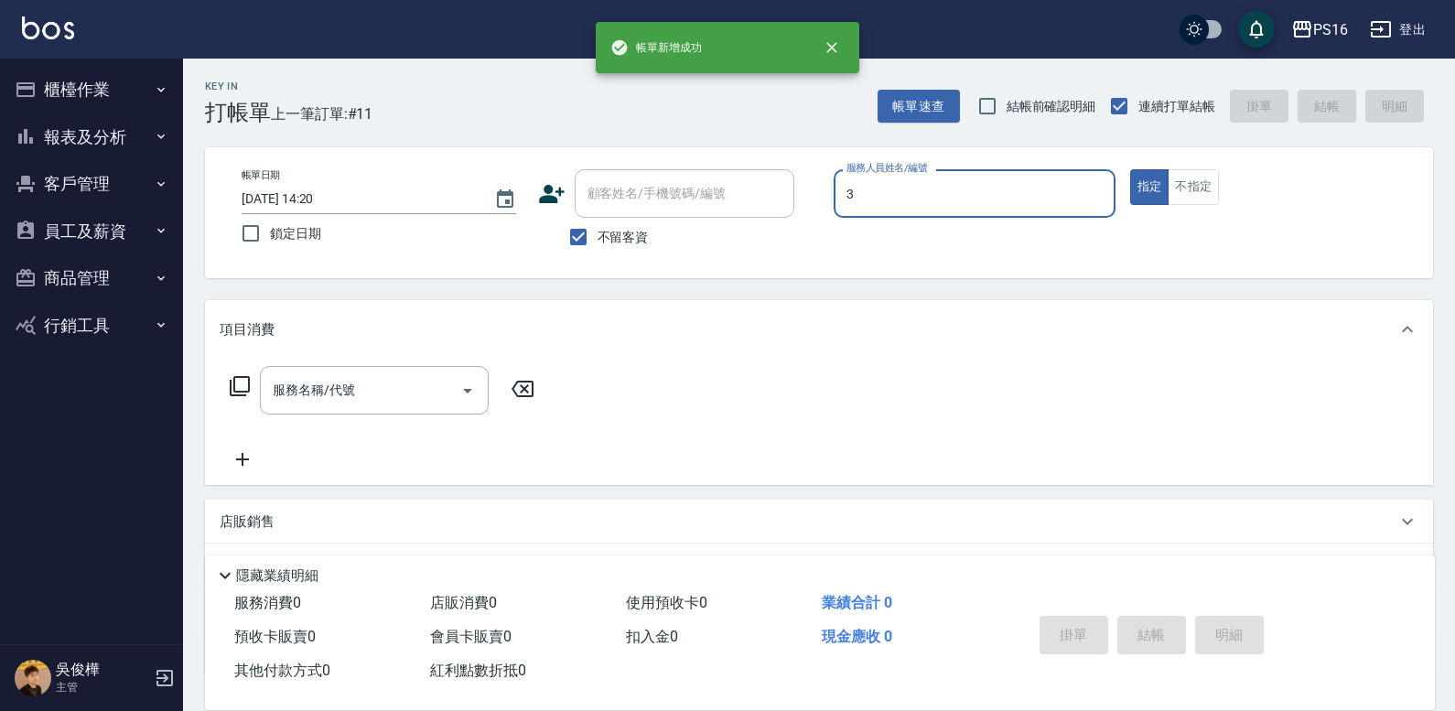
type input "[PERSON_NAME]-3"
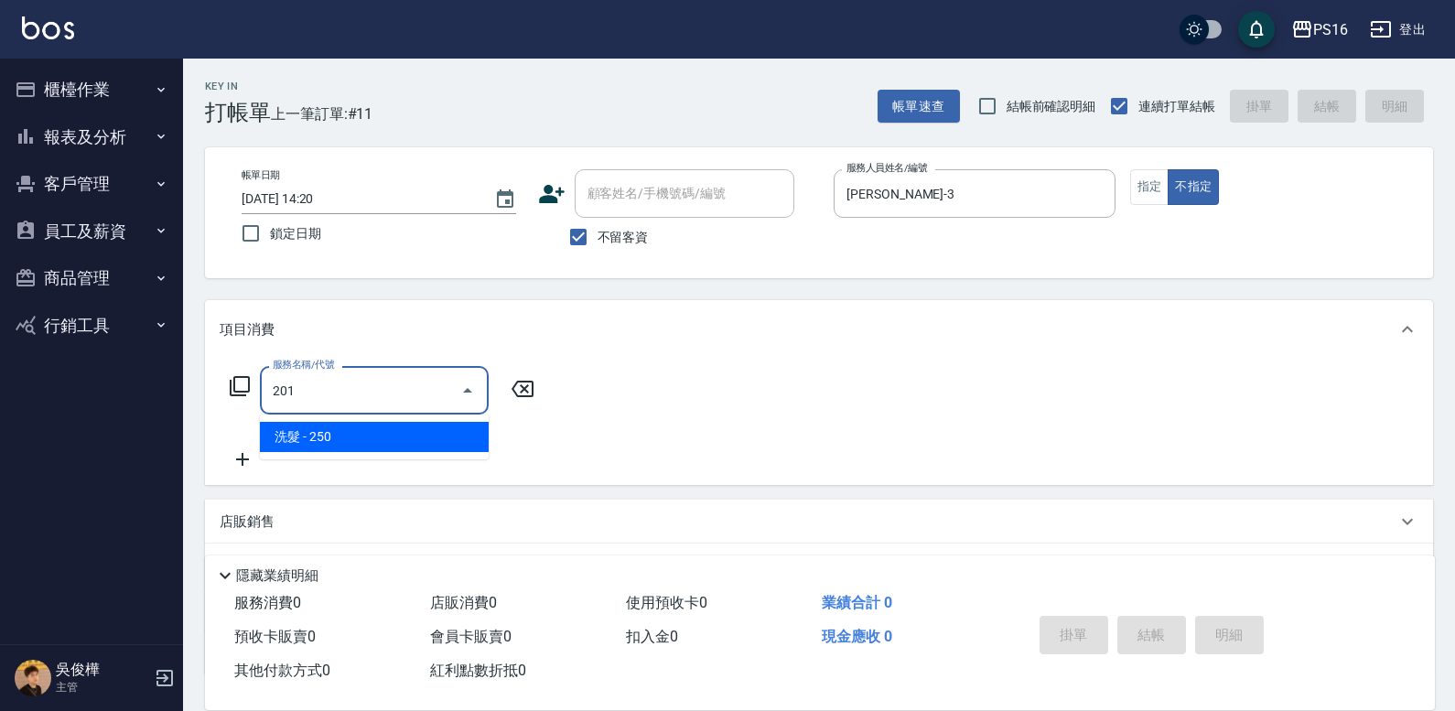
type input "洗髮(201)"
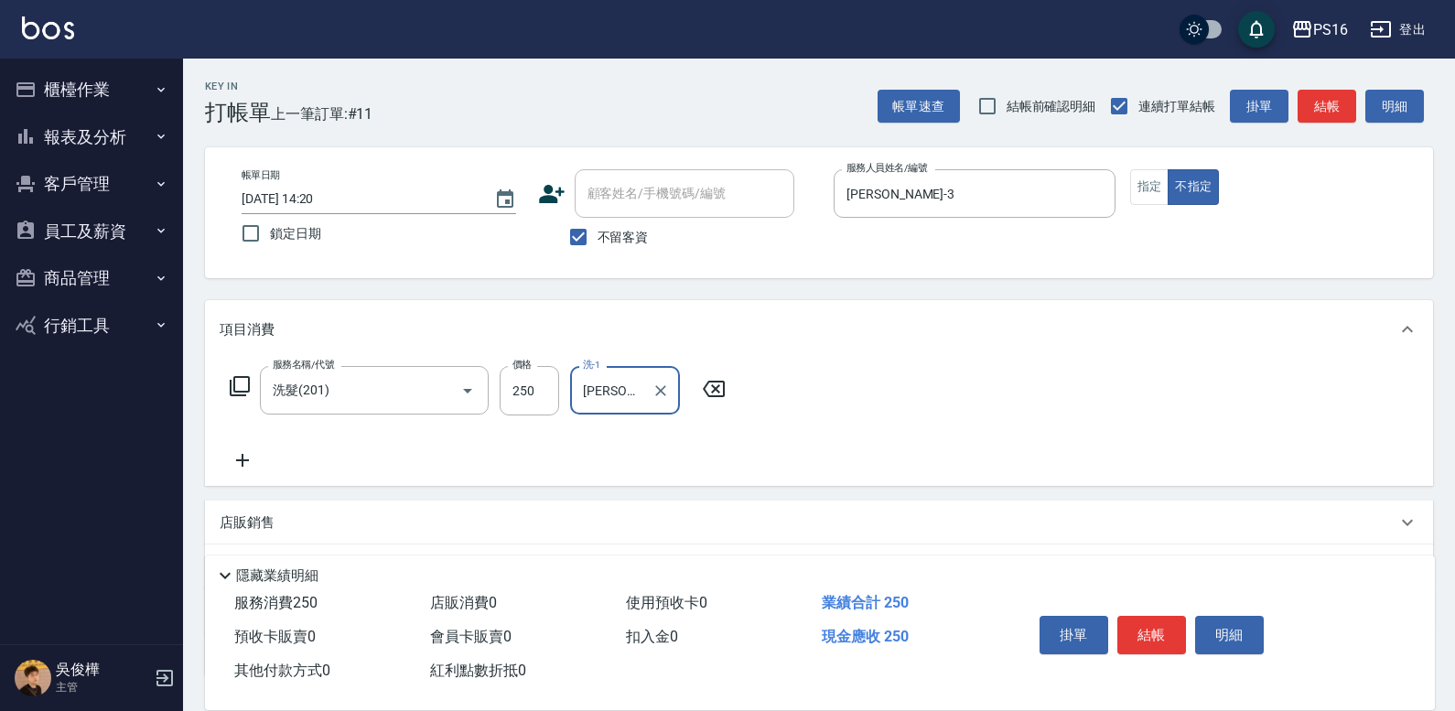
type input "[PERSON_NAME]-24"
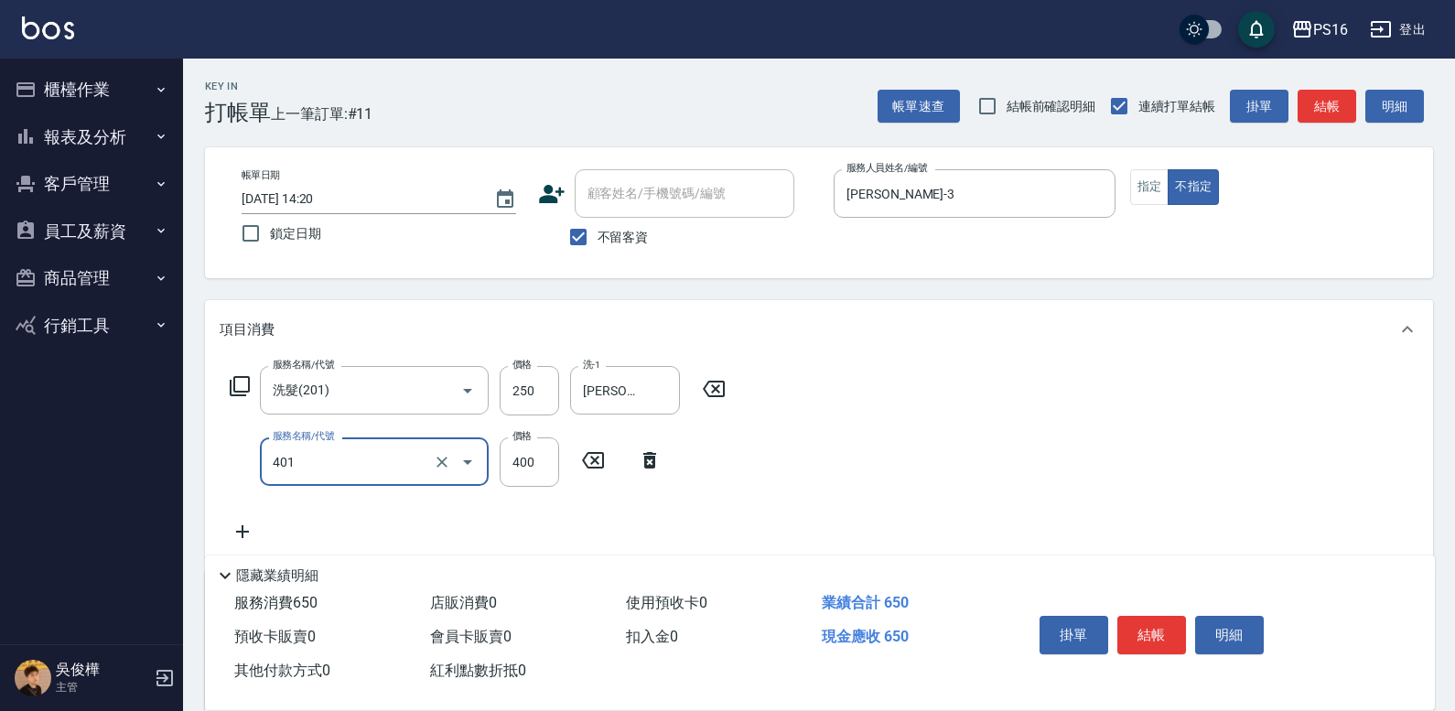
type input "剪髮(401)"
type input "200"
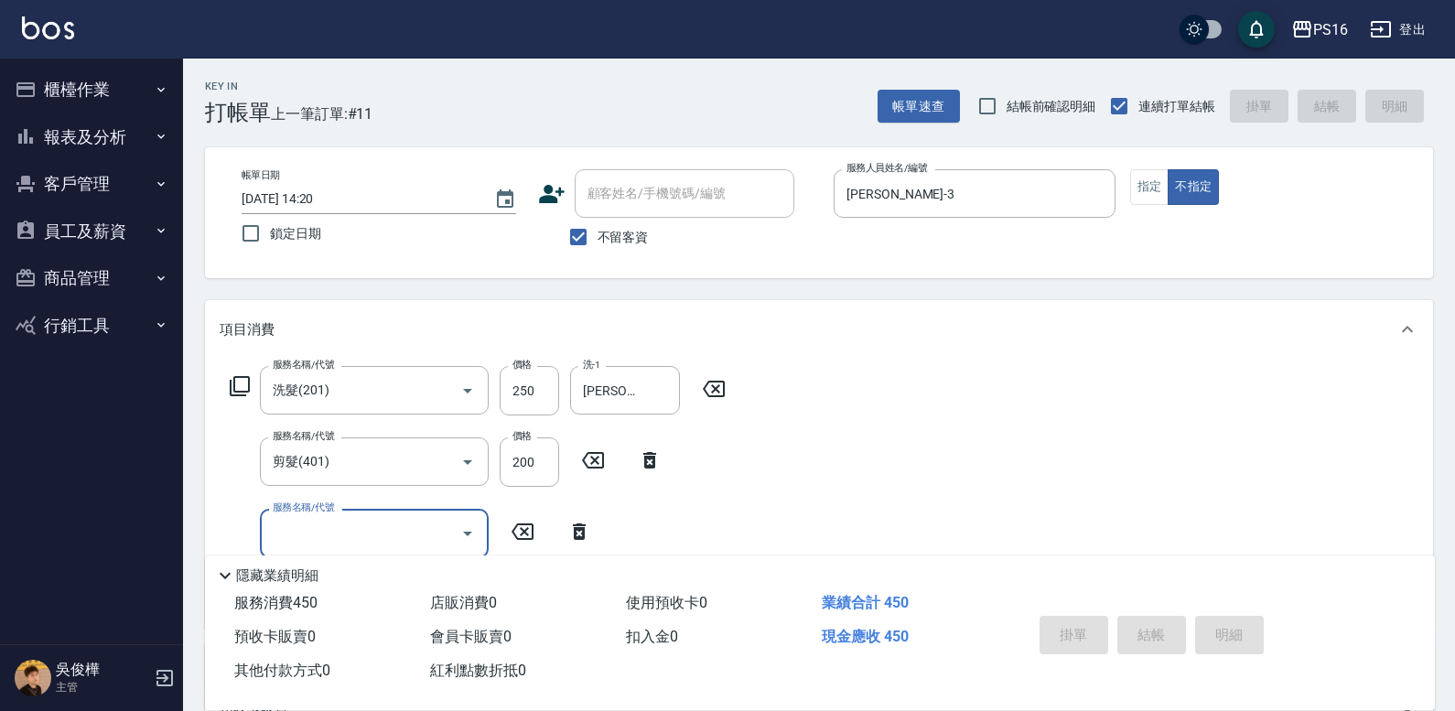
type input "[DATE] 14:21"
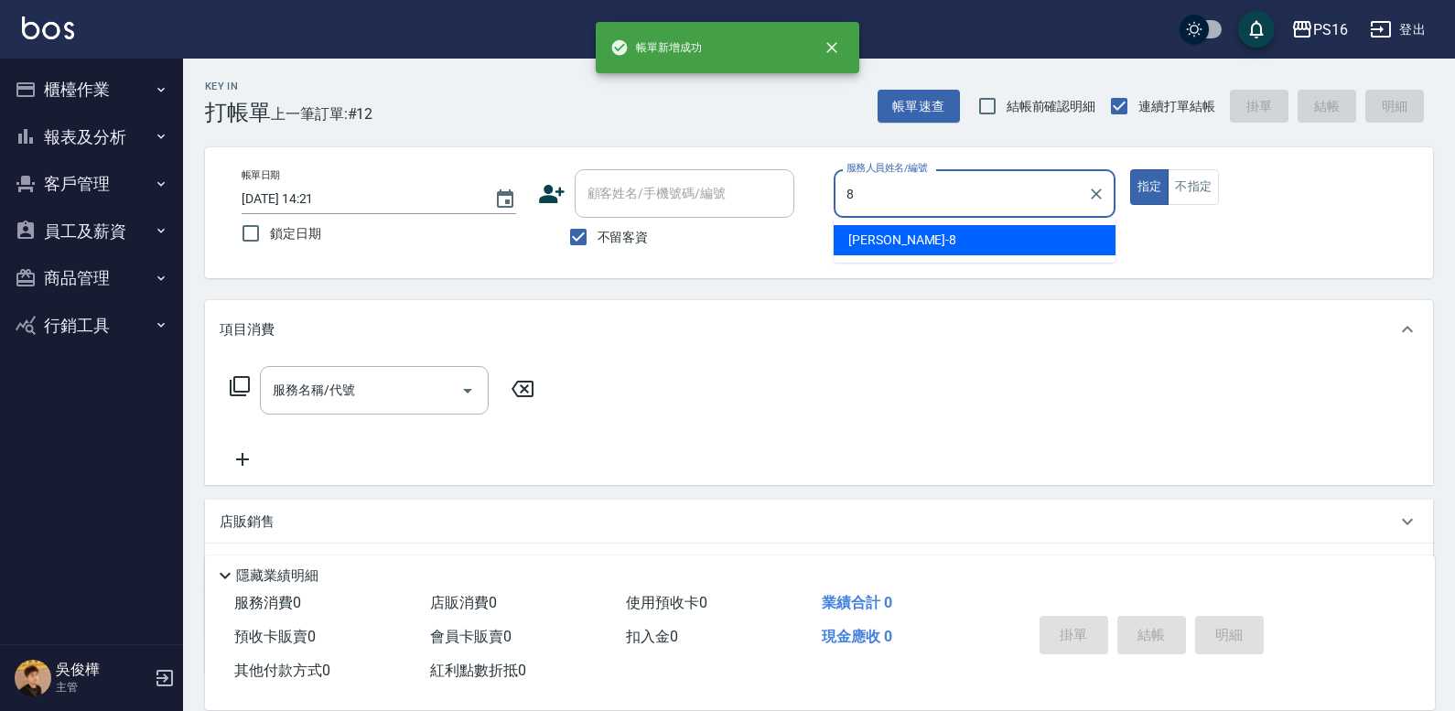
type input "[PERSON_NAME]-8"
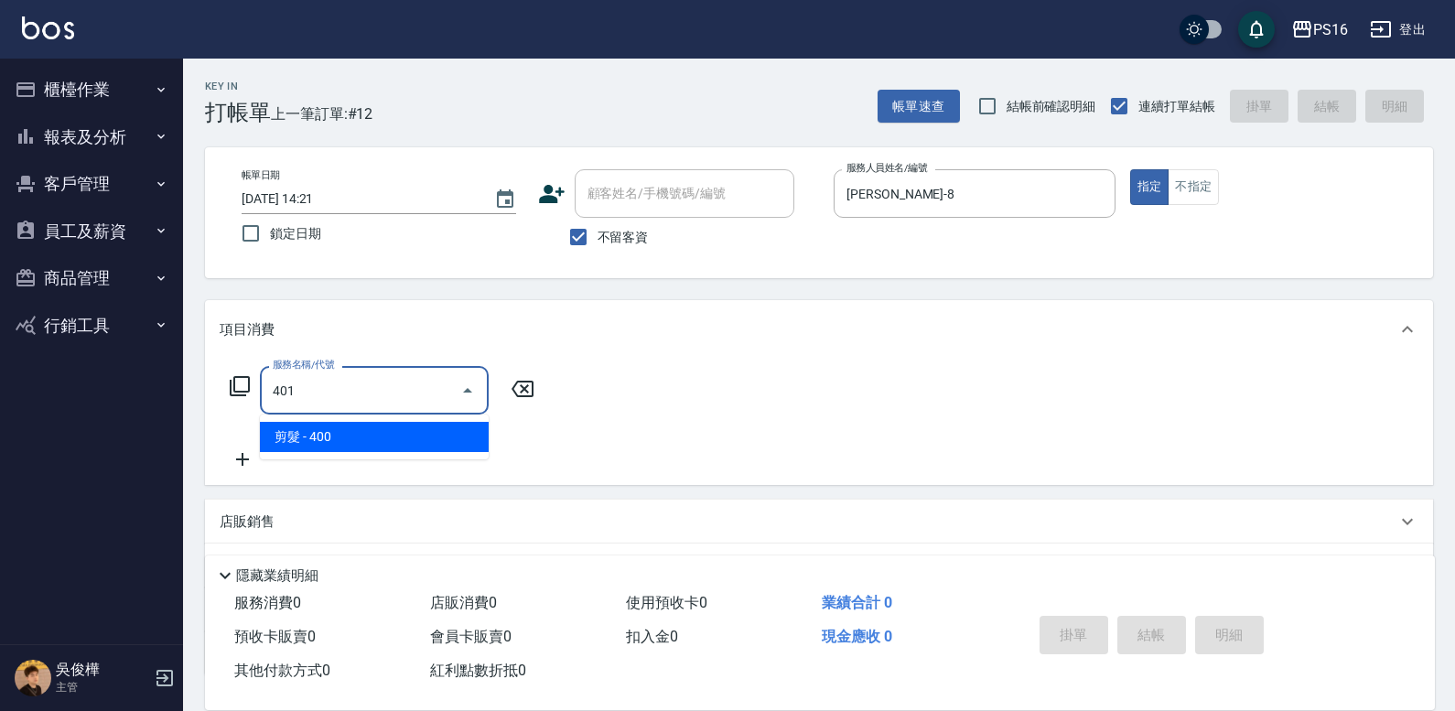
type input "剪髮(401)"
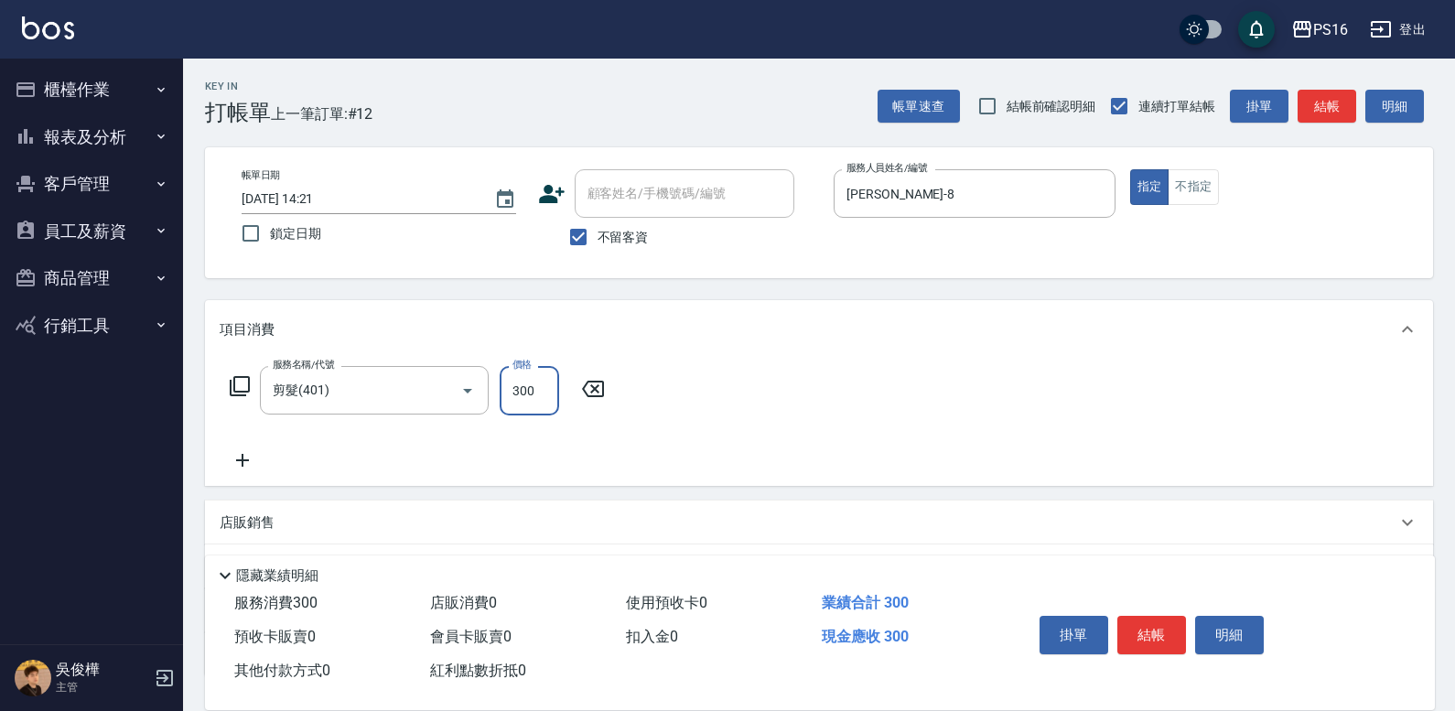
type input "300"
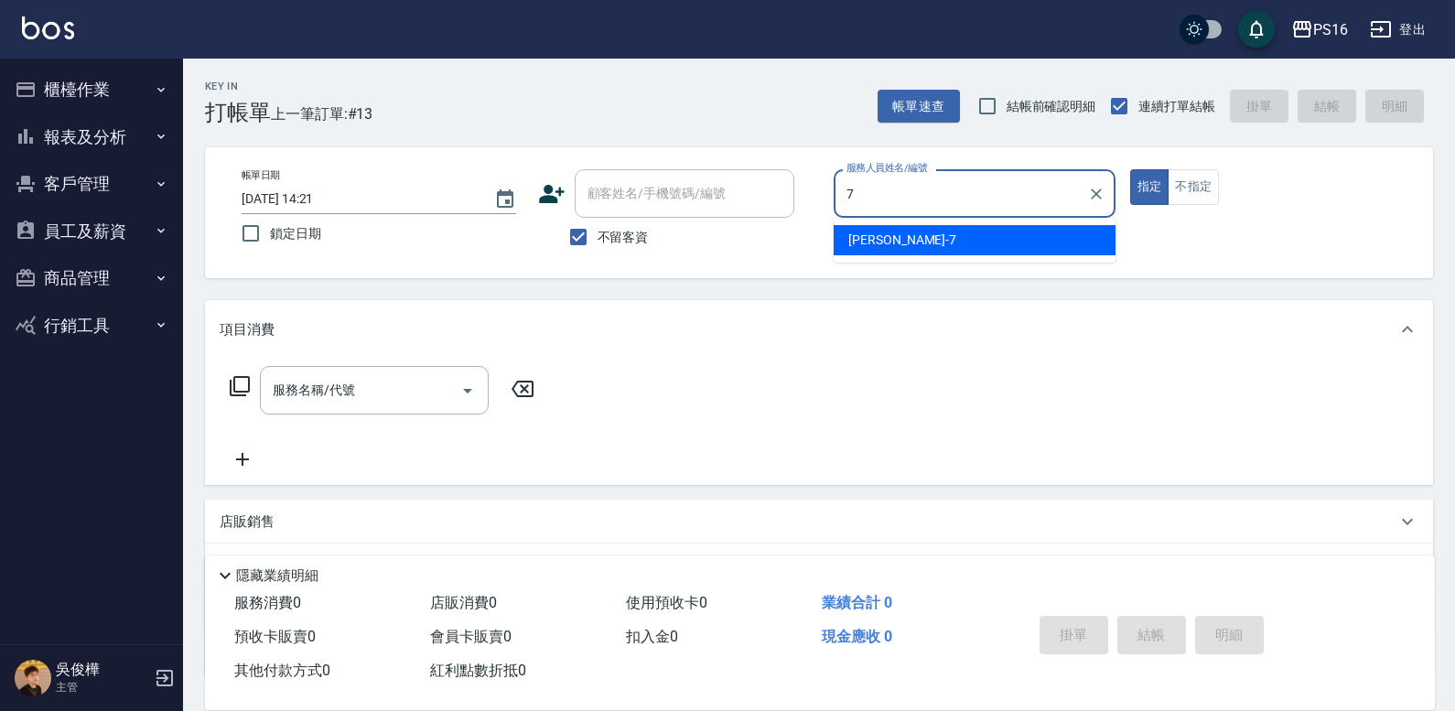
type input "[PERSON_NAME]-7"
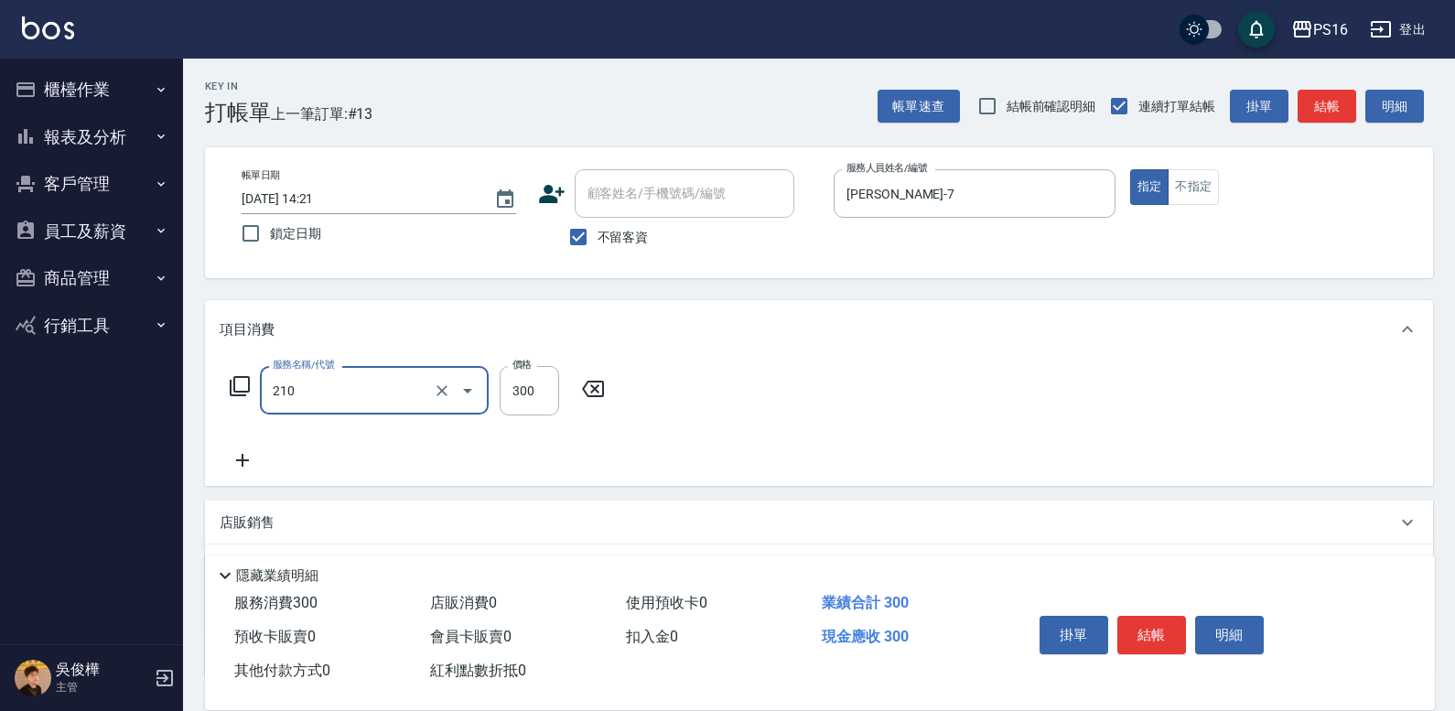
type input "歐娜洗髮精(210)"
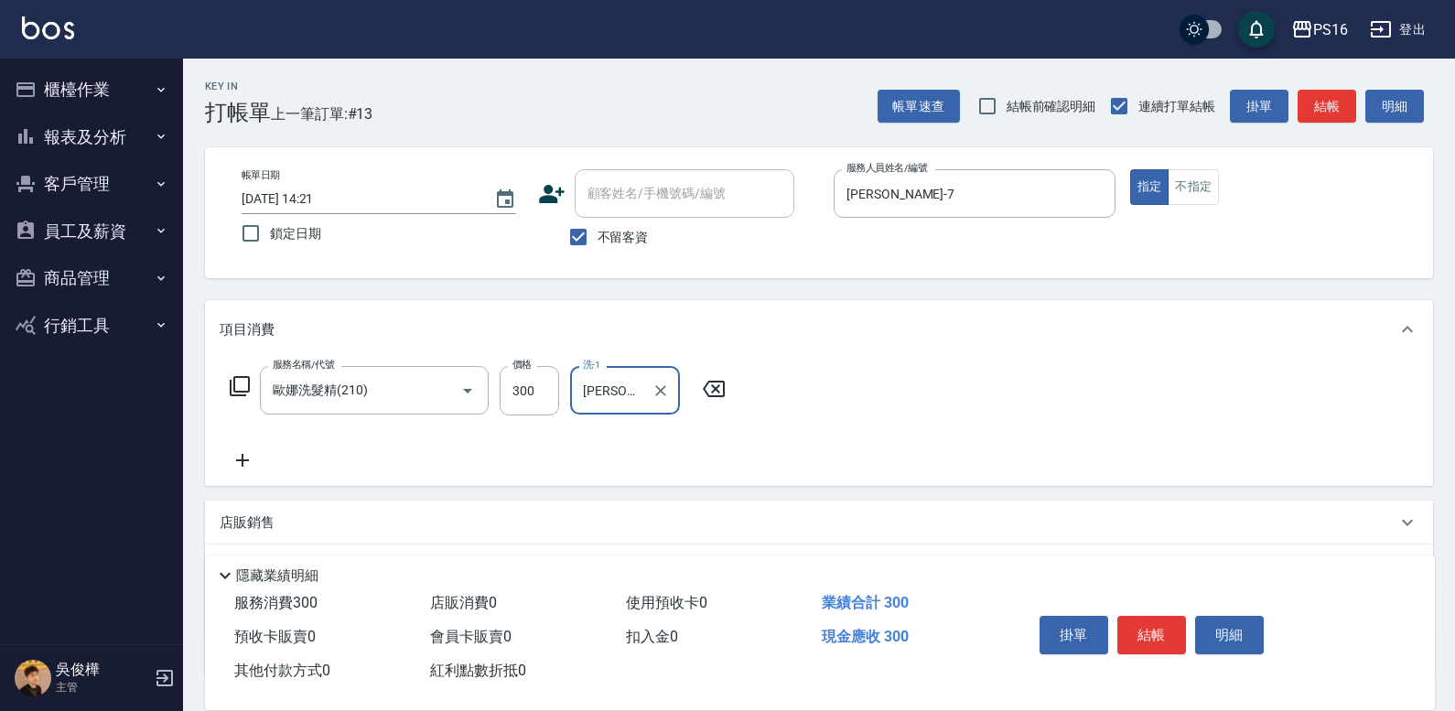
type input "[PERSON_NAME]-24"
